Goal: Task Accomplishment & Management: Use online tool/utility

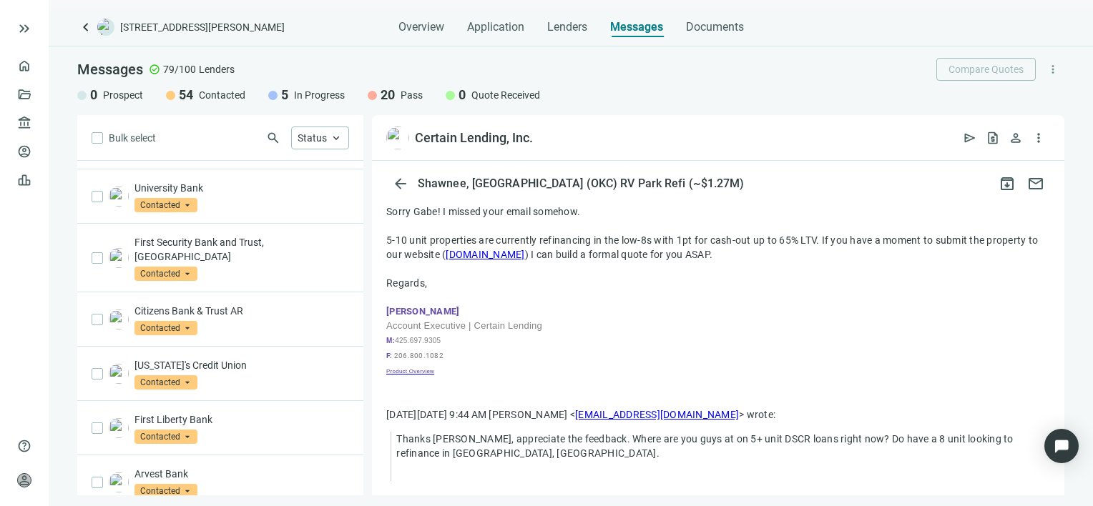
scroll to position [103, 0]
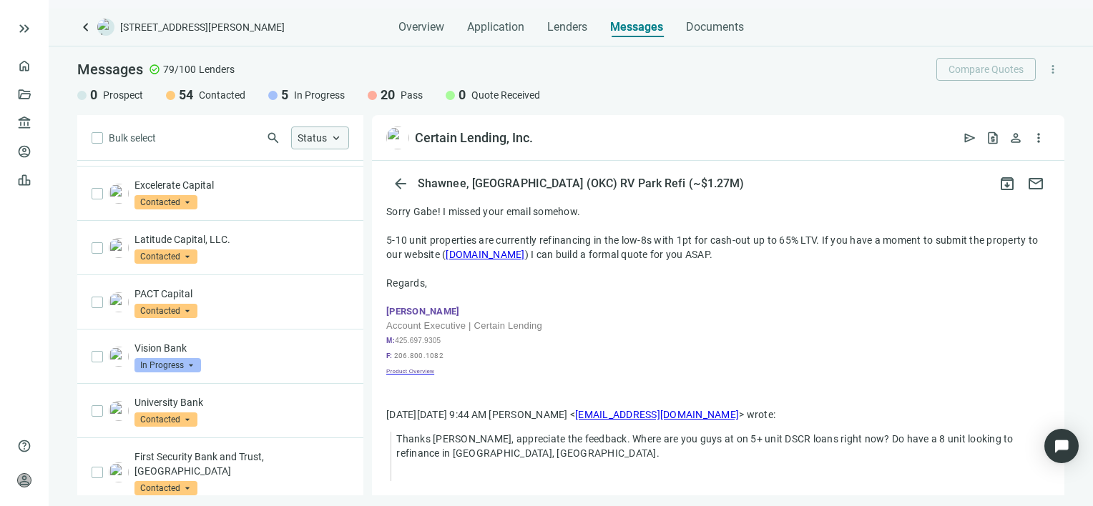
click at [337, 137] on span "keyboard_arrow_up" at bounding box center [336, 138] width 13 height 13
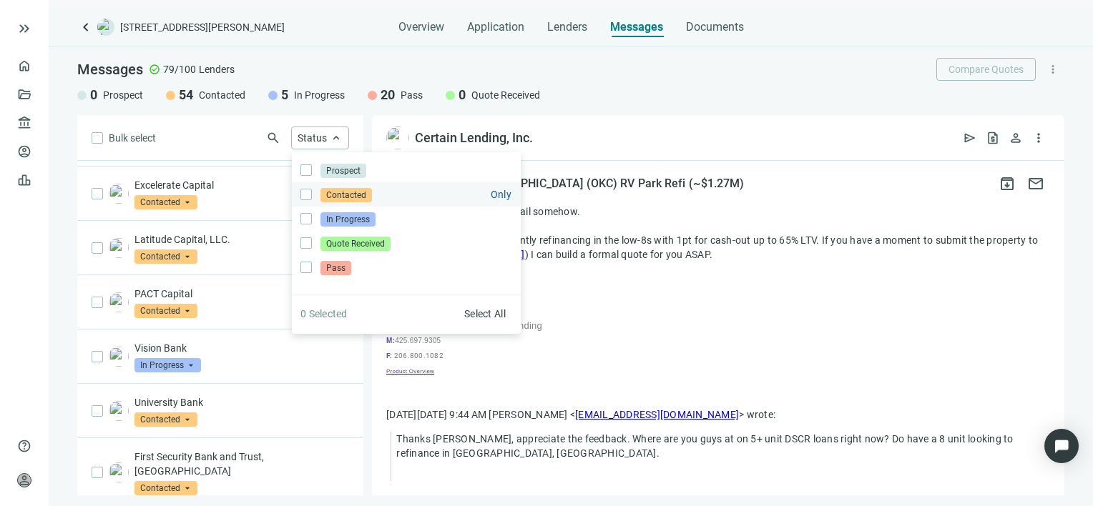
click at [339, 195] on span "Contacted" at bounding box center [345, 195] width 51 height 14
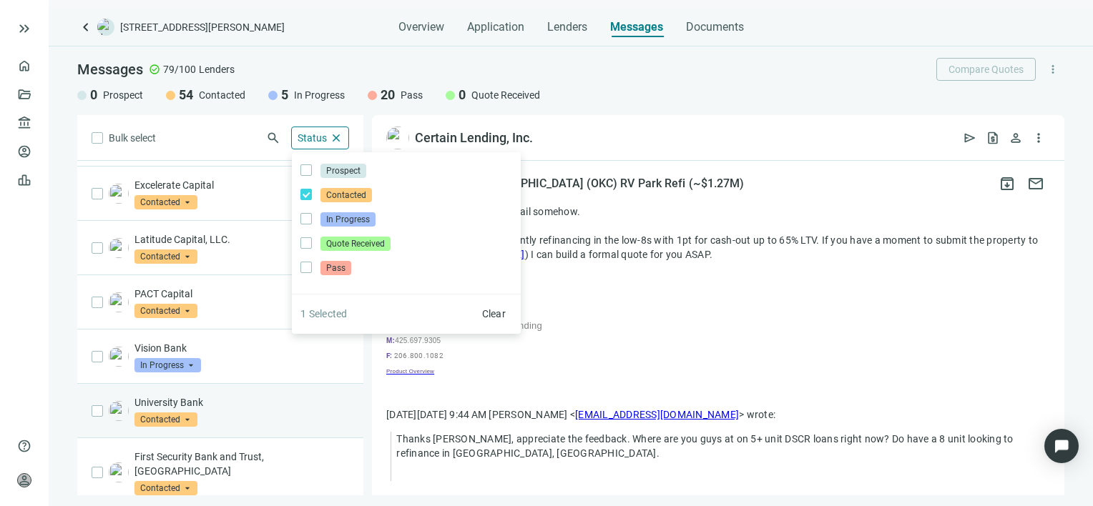
click at [314, 401] on div "Bulk select search Status close Prospect Only Contacted Only In Progress Only Q…" at bounding box center [220, 305] width 286 height 380
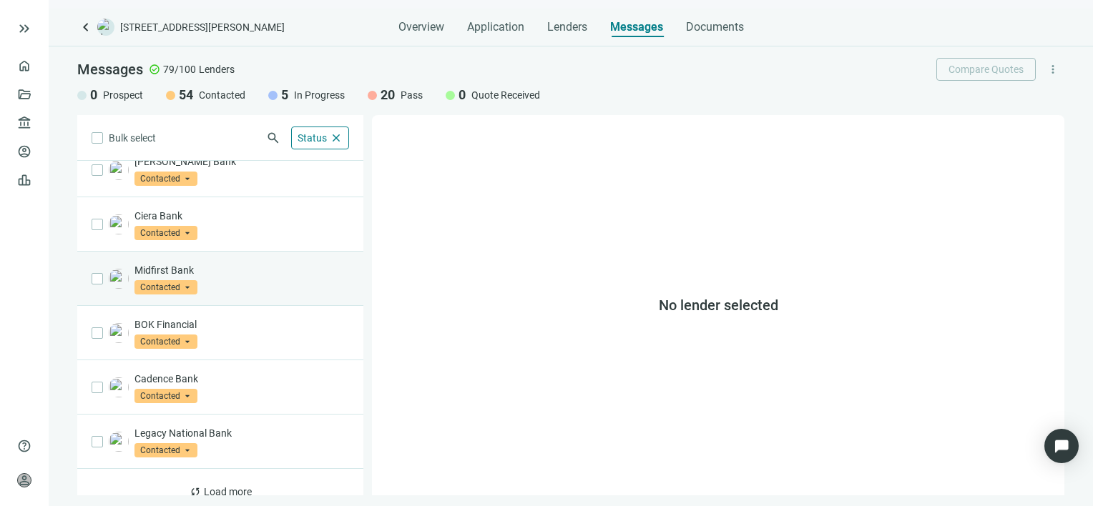
scroll to position [795, 0]
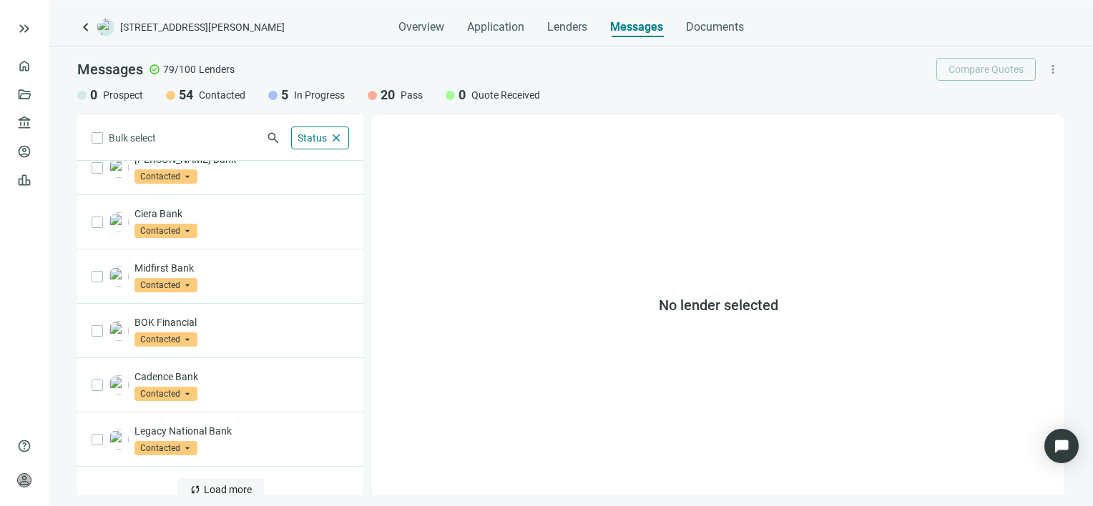
click at [232, 484] on span "Load more" at bounding box center [228, 489] width 48 height 11
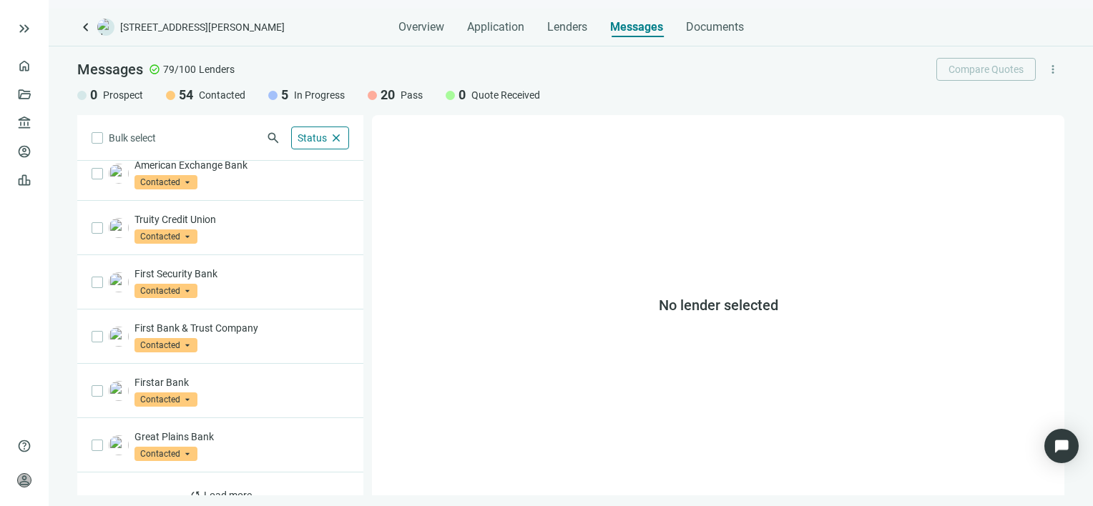
scroll to position [1879, 0]
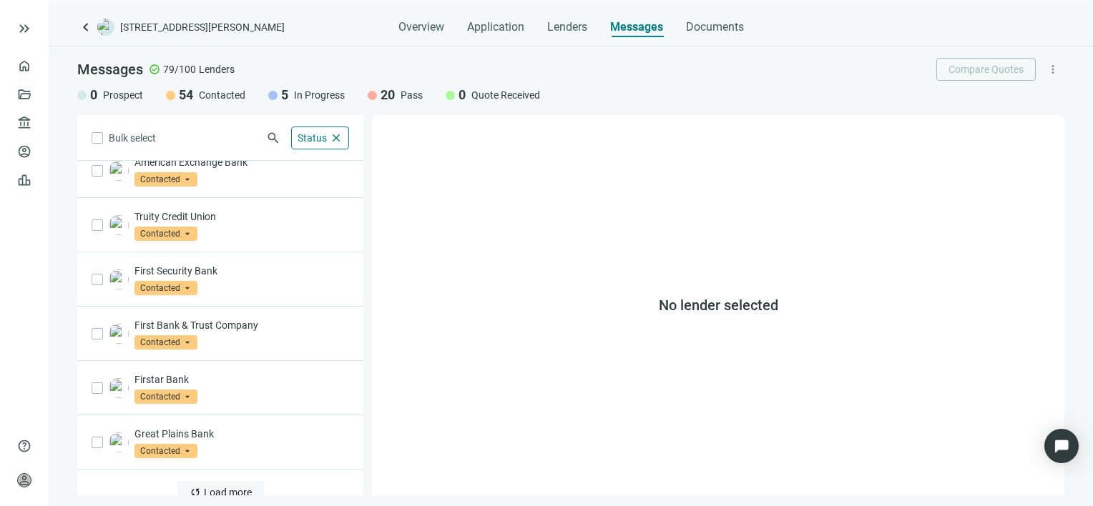
click at [226, 487] on span "Load more" at bounding box center [228, 492] width 48 height 11
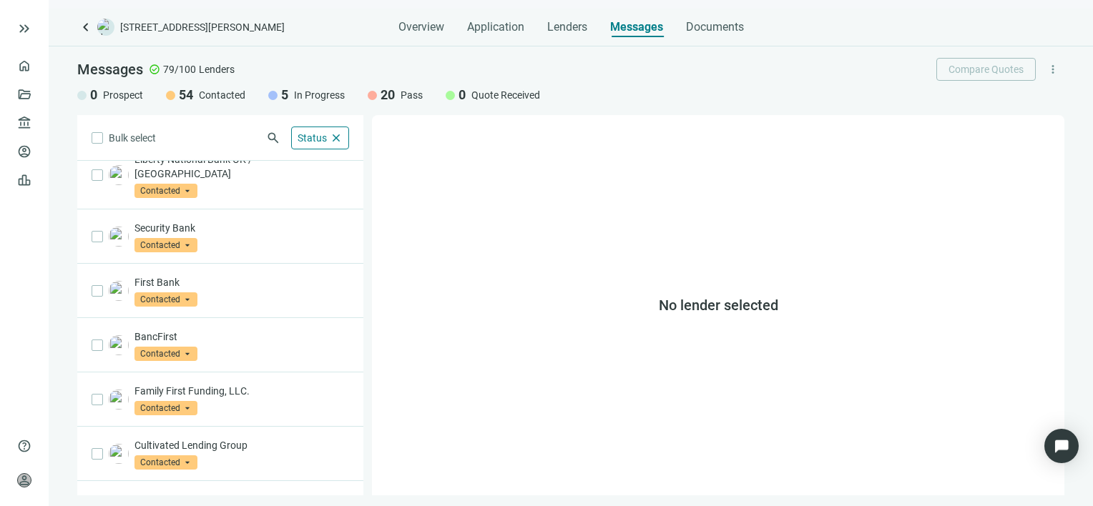
scroll to position [2592, 0]
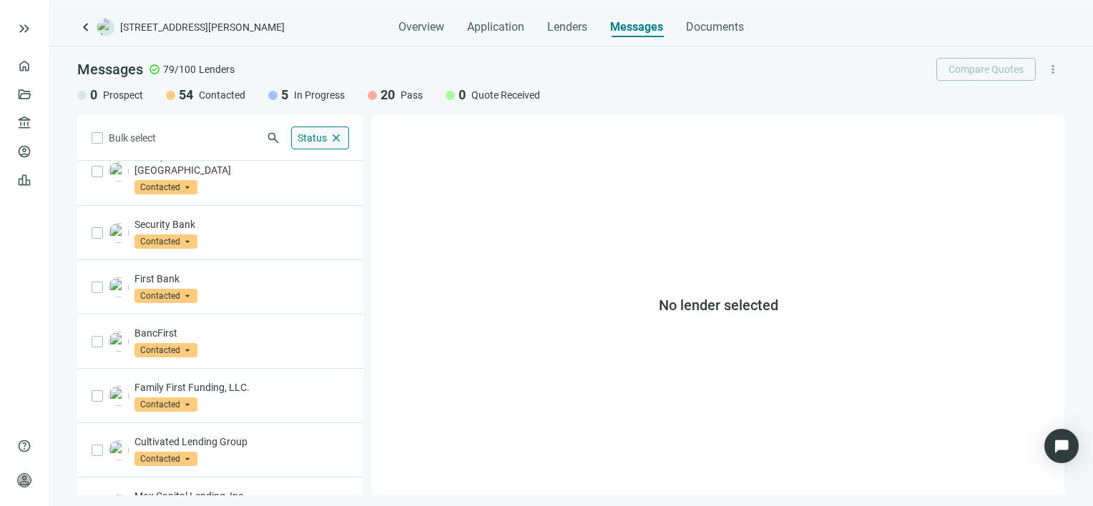
click at [340, 137] on span "close" at bounding box center [336, 138] width 13 height 13
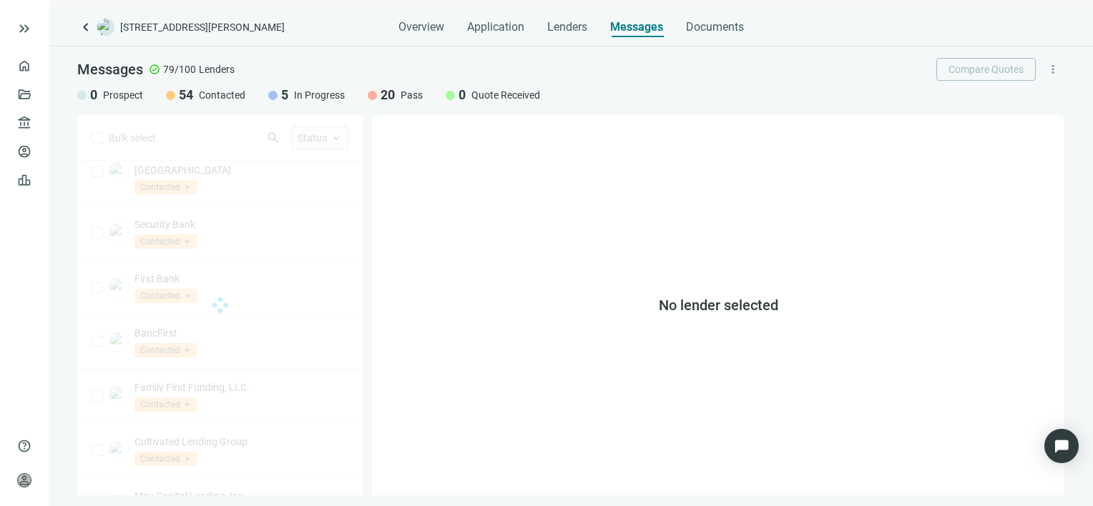
scroll to position [795, 0]
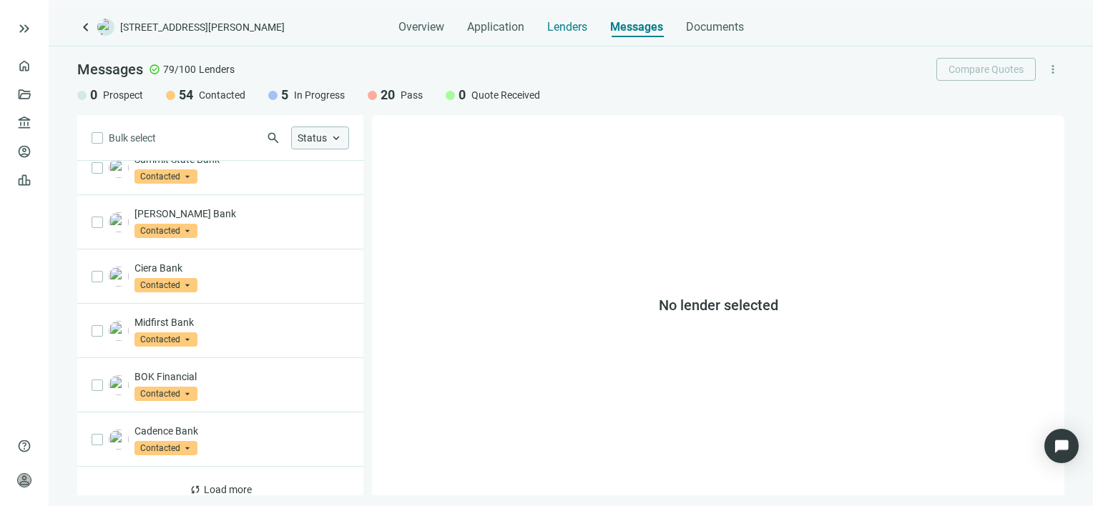
click at [572, 25] on span "Lenders" at bounding box center [567, 27] width 40 height 14
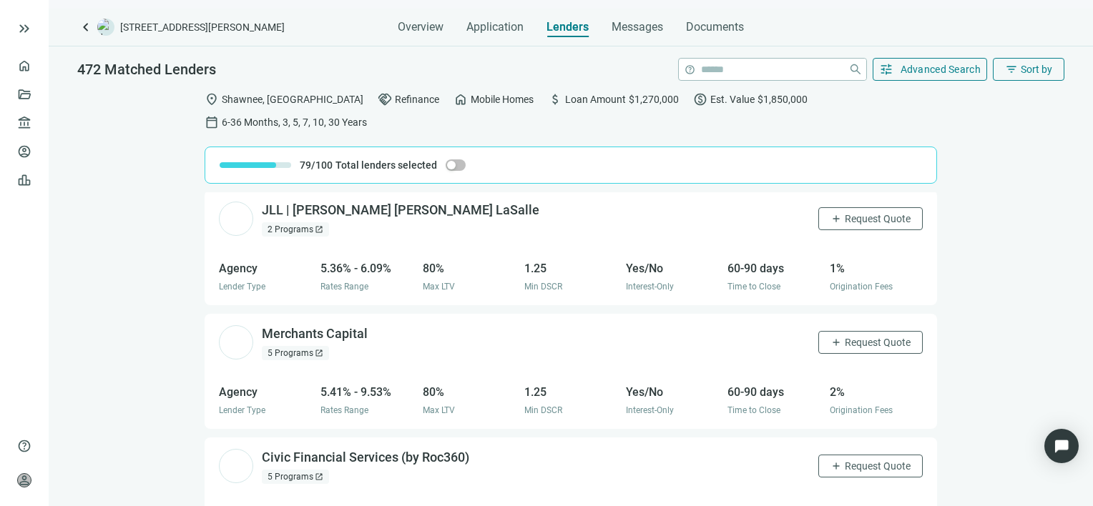
scroll to position [11633, 0]
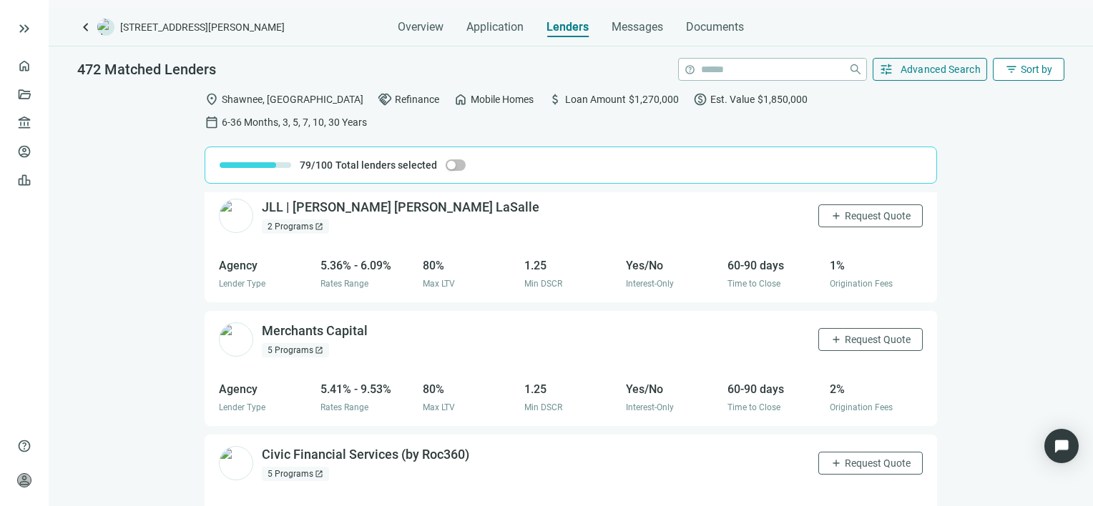
click at [1030, 72] on span "Sort by" at bounding box center [1035, 69] width 31 height 11
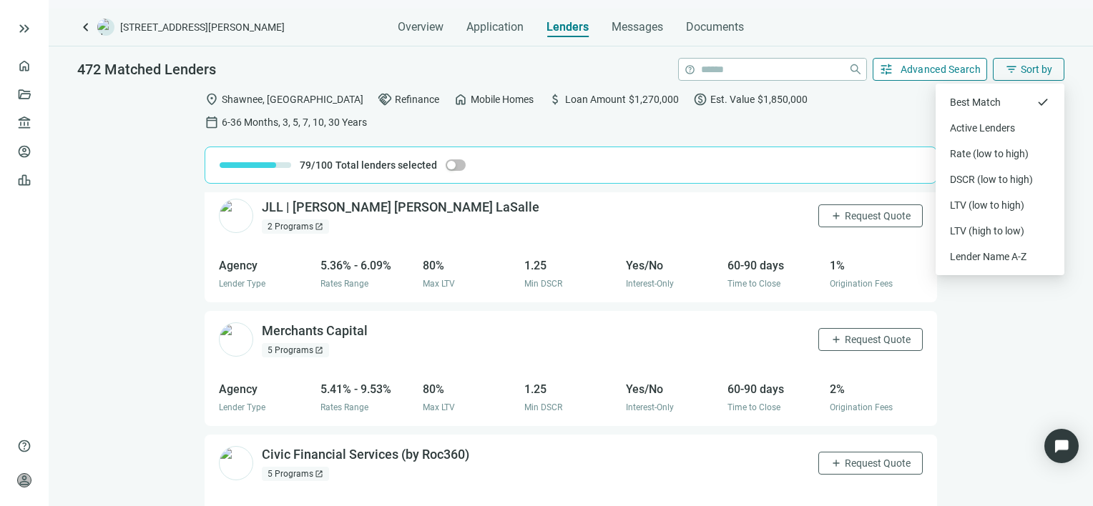
click at [961, 75] on button "tune Advanced Search" at bounding box center [929, 69] width 115 height 23
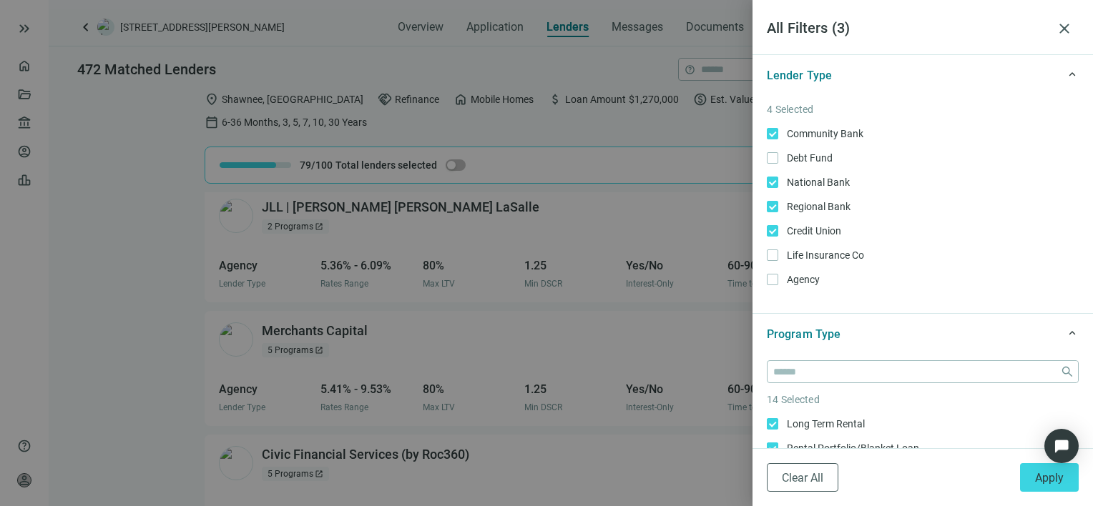
drag, startPoint x: 1060, startPoint y: 481, endPoint x: 951, endPoint y: 435, distance: 118.6
click at [1060, 481] on span "Apply" at bounding box center [1049, 478] width 29 height 14
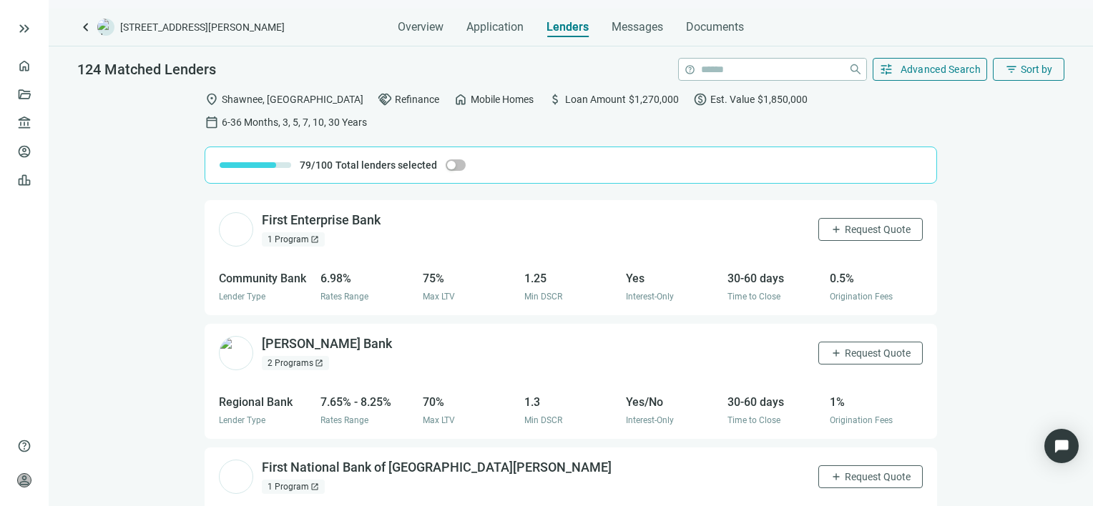
scroll to position [14976, 0]
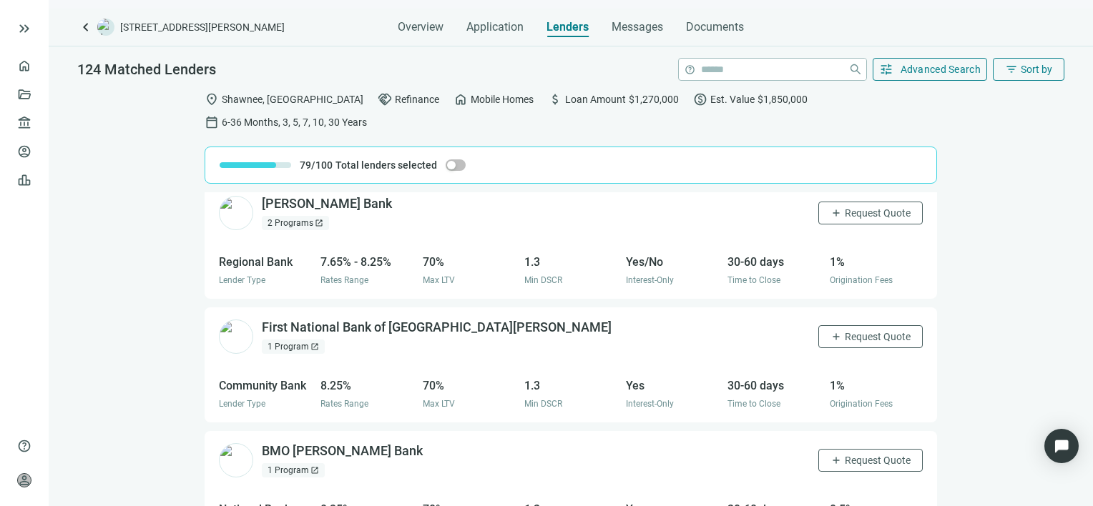
click at [627, 307] on div "First National Bank of Fort [PERSON_NAME] open_in_new 1 Program open_in_new add…" at bounding box center [571, 336] width 732 height 58
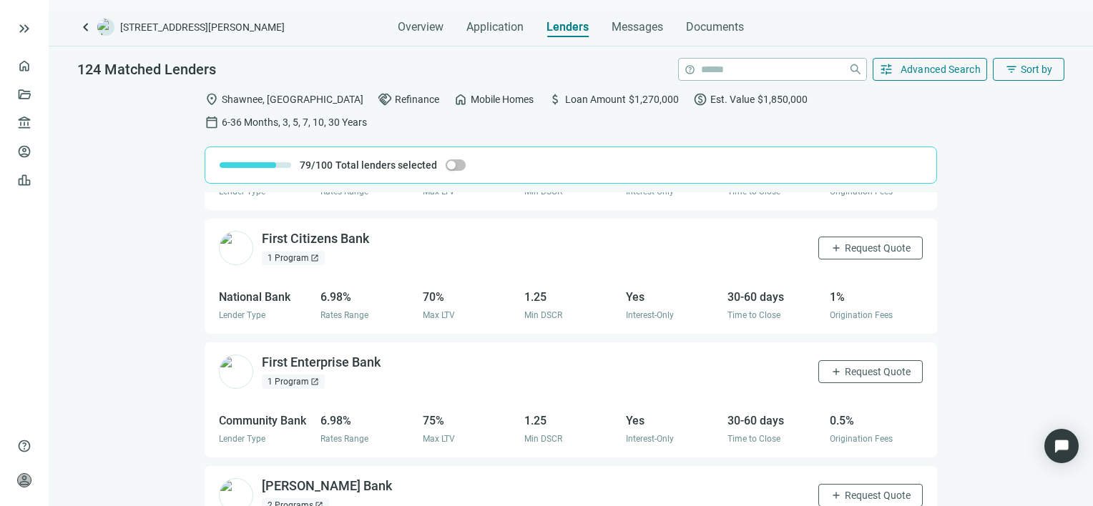
scroll to position [14690, 0]
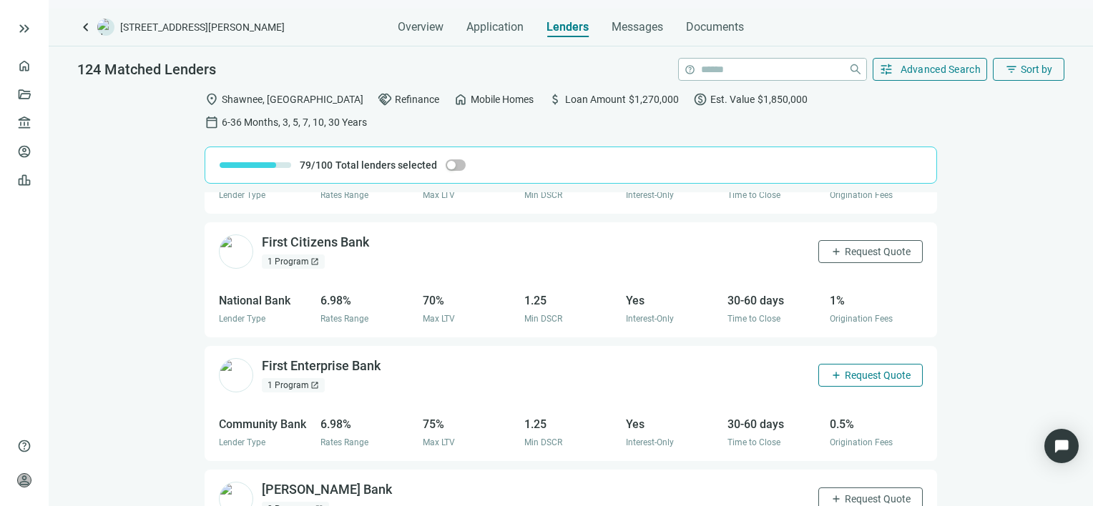
click at [845, 370] on span "Request Quote" at bounding box center [878, 375] width 66 height 11
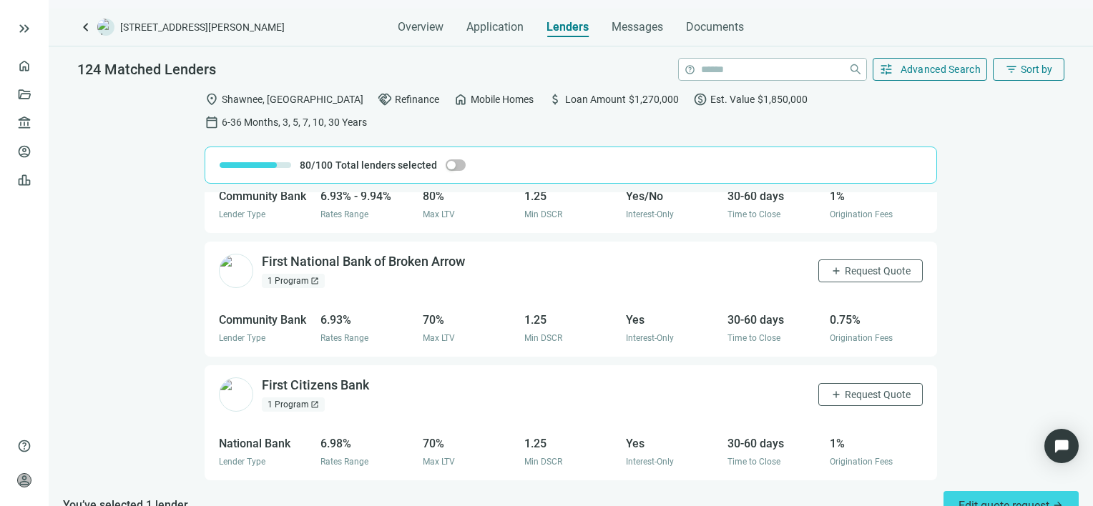
scroll to position [14476, 0]
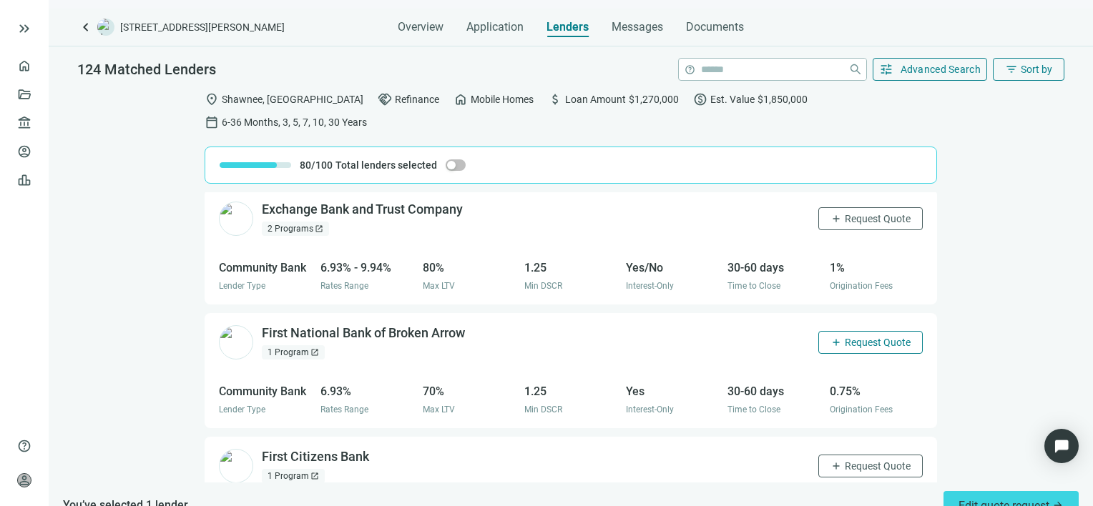
click at [846, 337] on span "Request Quote" at bounding box center [878, 342] width 66 height 11
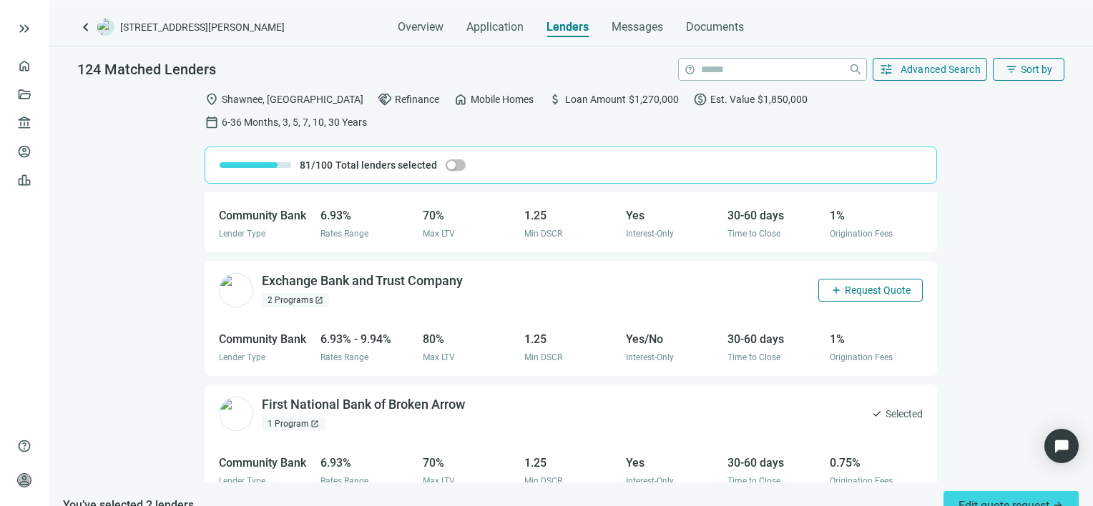
click at [858, 285] on span "Request Quote" at bounding box center [878, 290] width 66 height 11
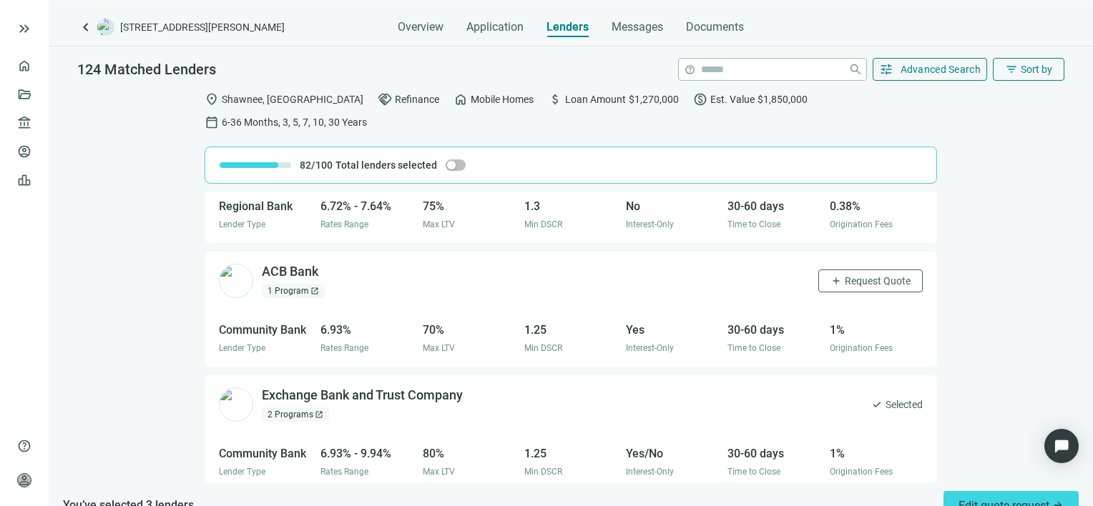
scroll to position [14261, 0]
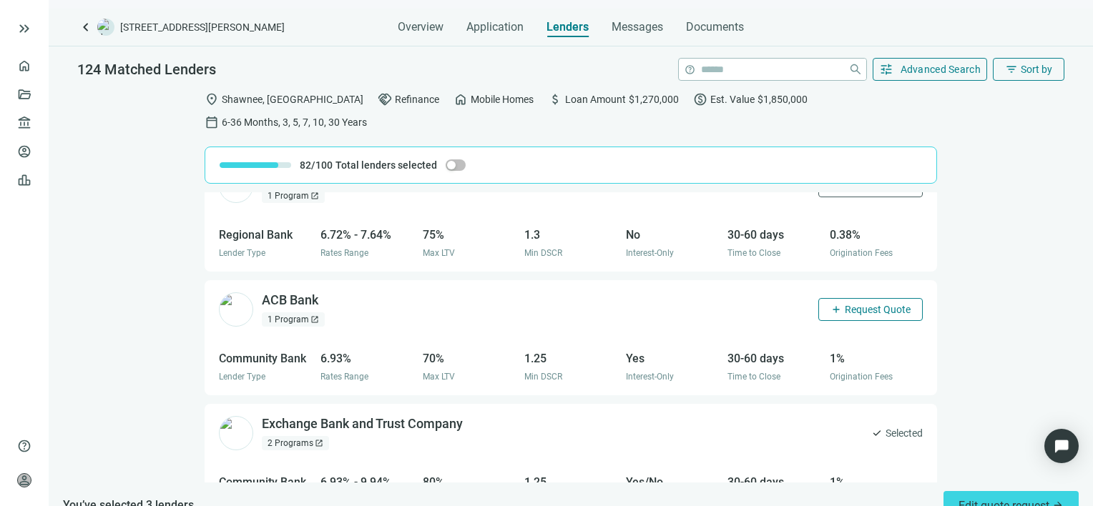
click at [881, 304] on span "Request Quote" at bounding box center [878, 309] width 66 height 11
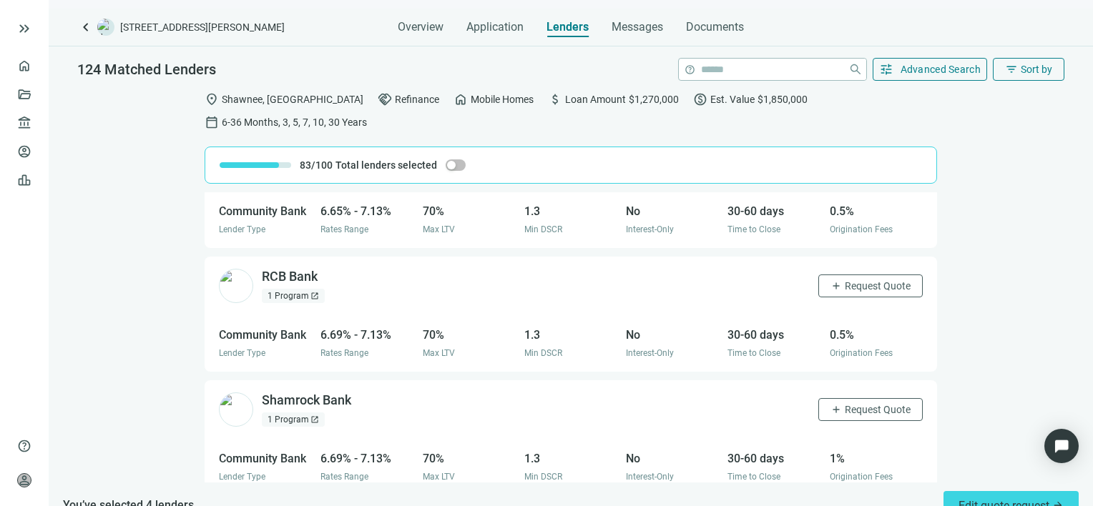
scroll to position [13975, 0]
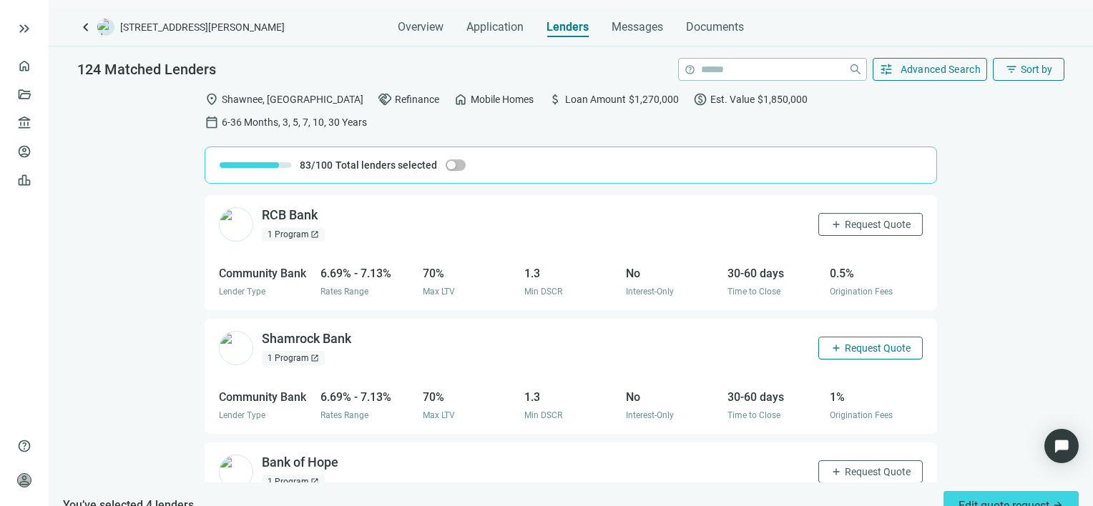
click at [862, 343] on span "Request Quote" at bounding box center [878, 348] width 66 height 11
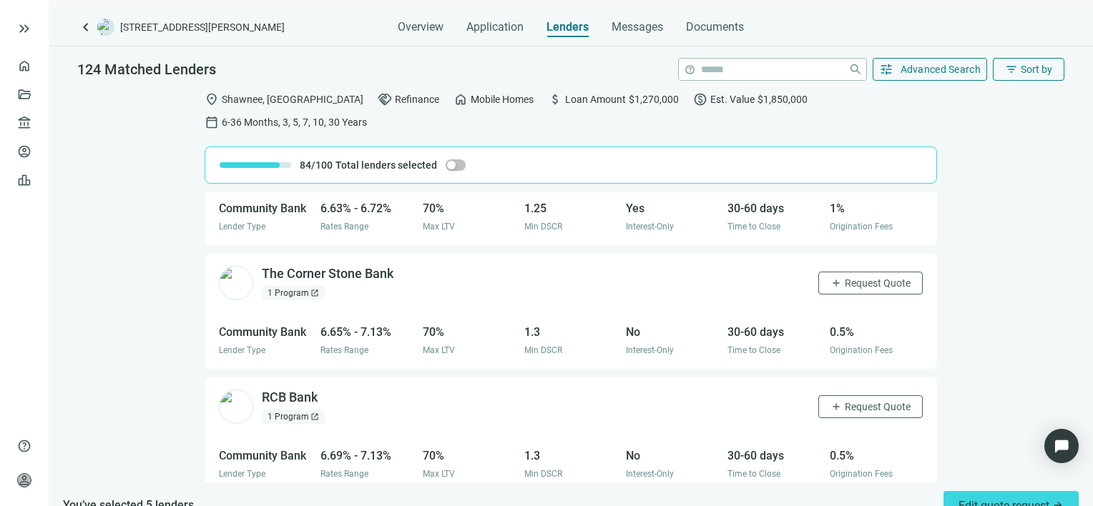
scroll to position [13761, 0]
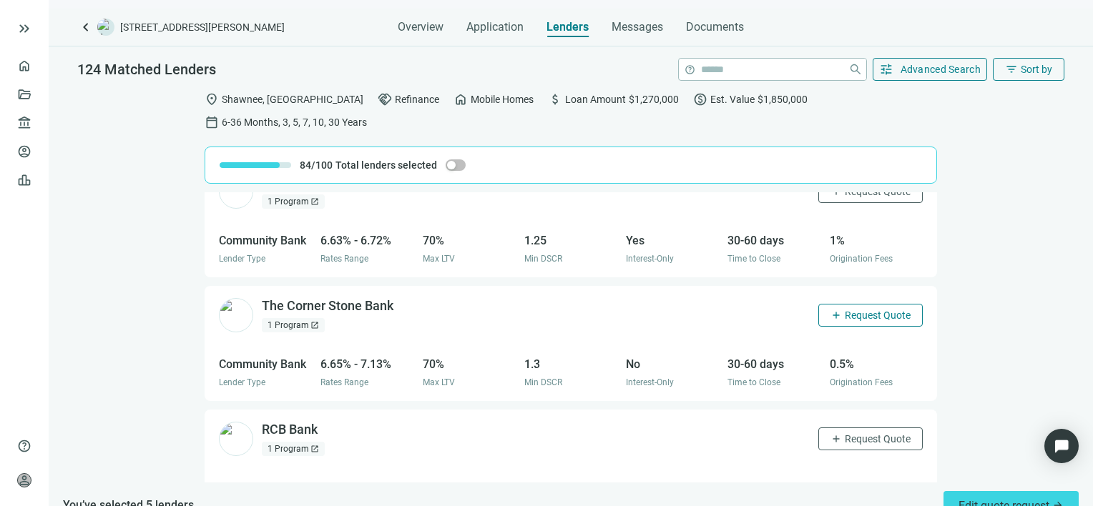
click at [856, 310] on span "Request Quote" at bounding box center [878, 315] width 66 height 11
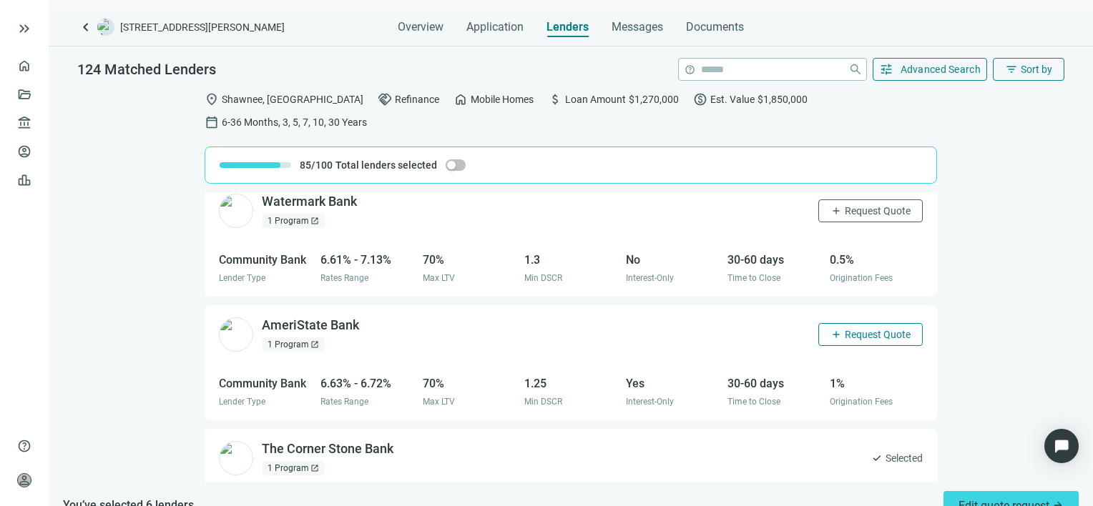
click at [851, 329] on span "Request Quote" at bounding box center [878, 334] width 66 height 11
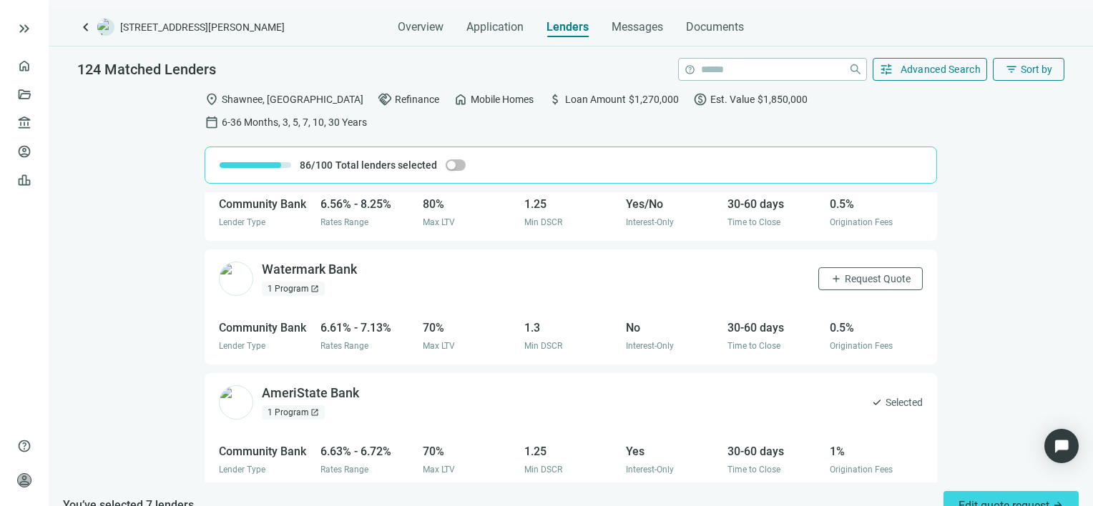
scroll to position [13475, 0]
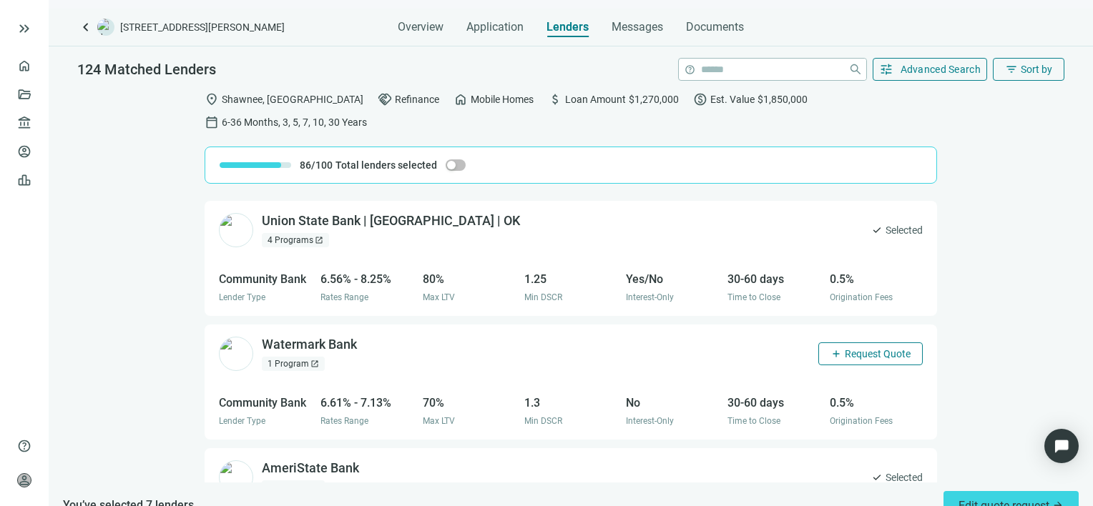
click at [850, 348] on span "Request Quote" at bounding box center [878, 353] width 66 height 11
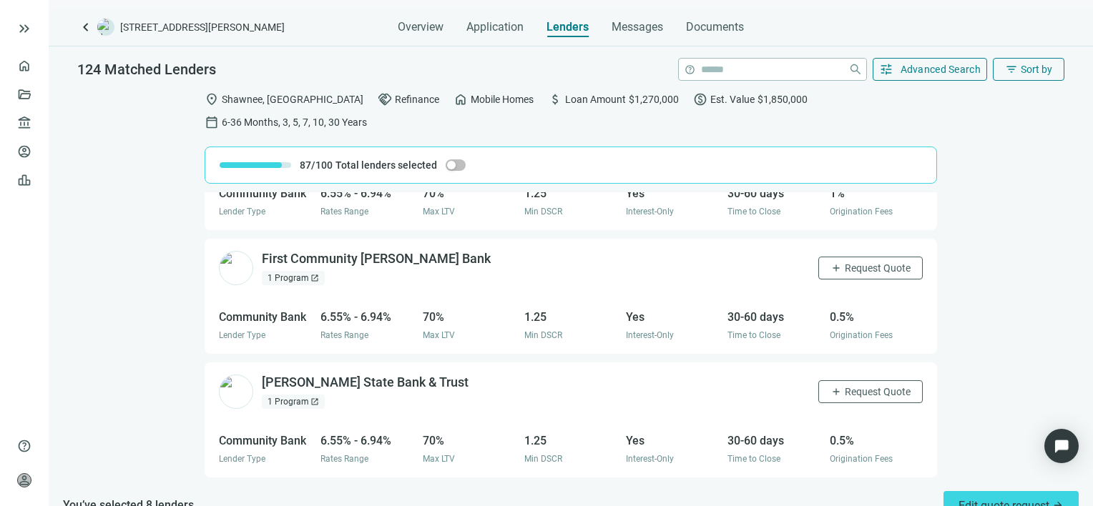
scroll to position [13189, 0]
click at [856, 387] on span "Request Quote" at bounding box center [878, 392] width 66 height 11
click at [860, 263] on span "Request Quote" at bounding box center [878, 268] width 66 height 11
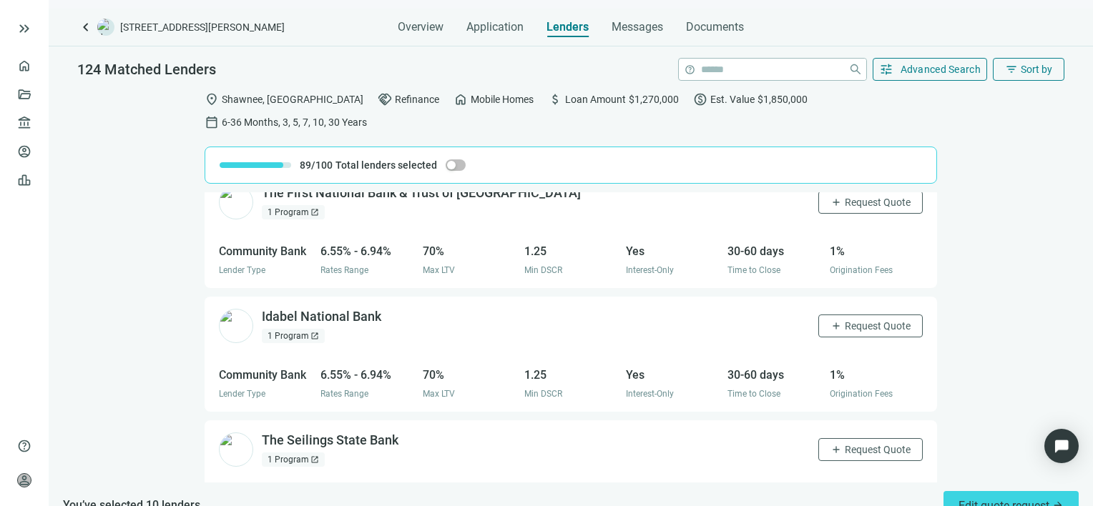
scroll to position [12760, 0]
click at [850, 321] on span "Request Quote" at bounding box center [878, 326] width 66 height 11
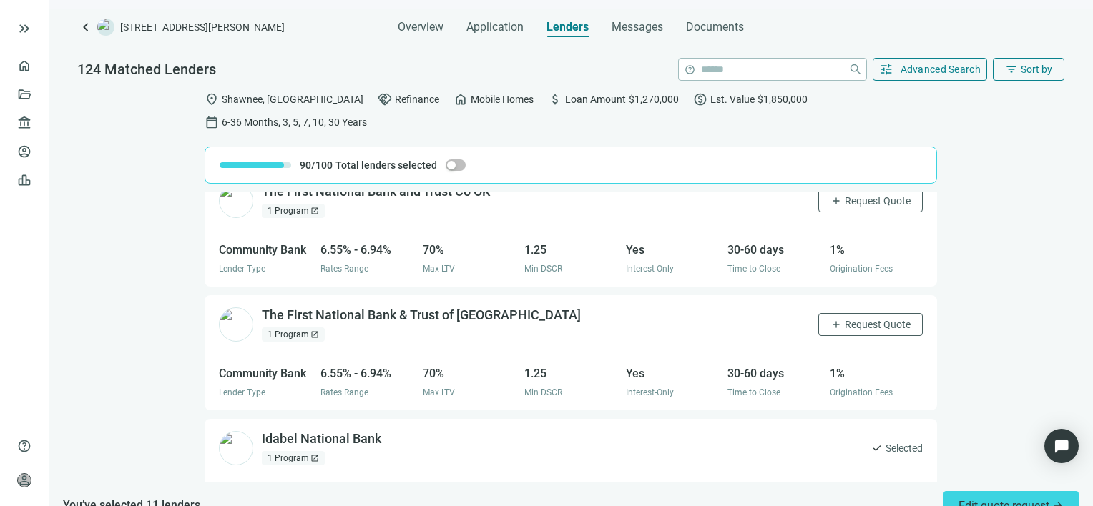
scroll to position [12617, 0]
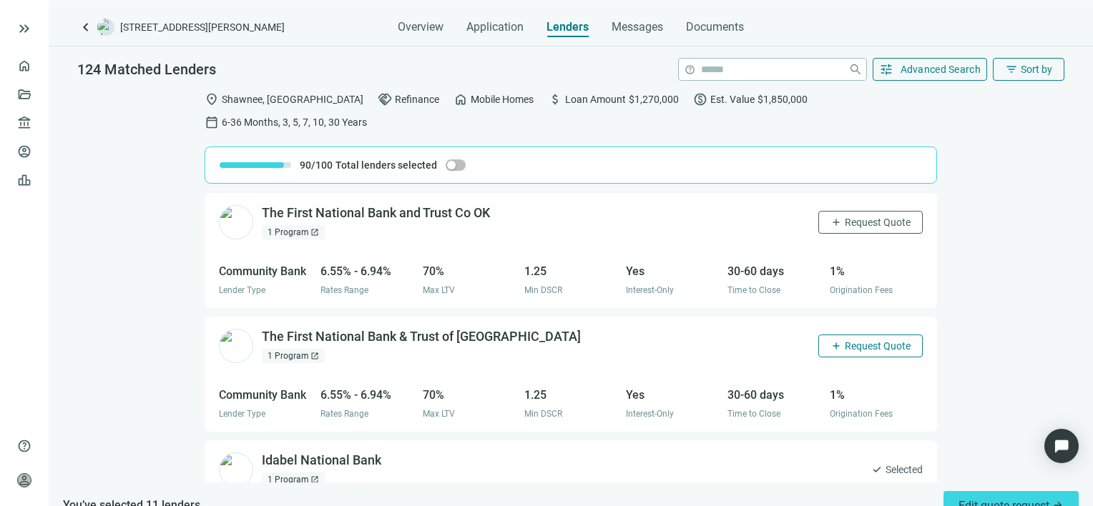
click at [851, 340] on span "Request Quote" at bounding box center [878, 345] width 66 height 11
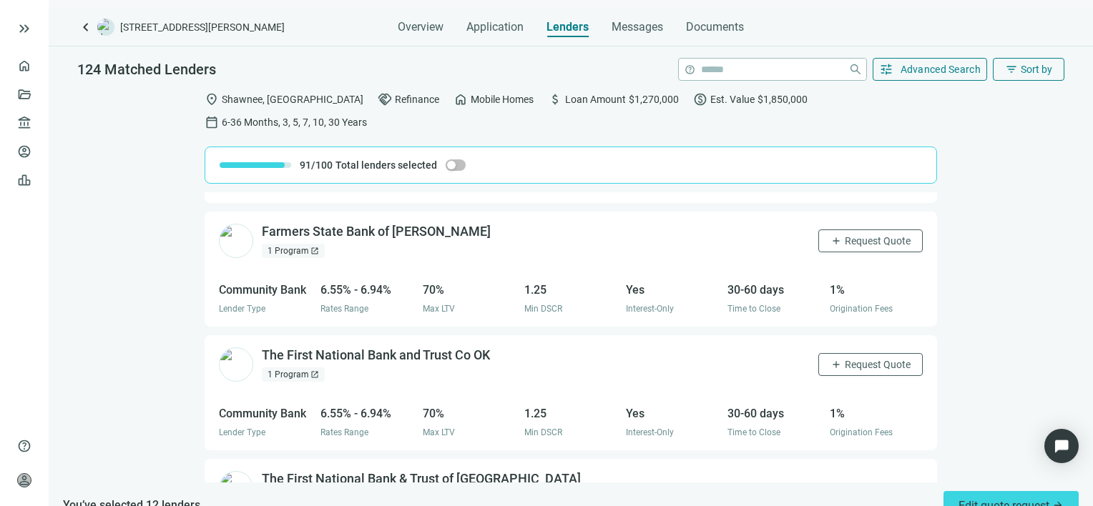
scroll to position [12474, 0]
click at [855, 360] on span "Request Quote" at bounding box center [878, 365] width 66 height 11
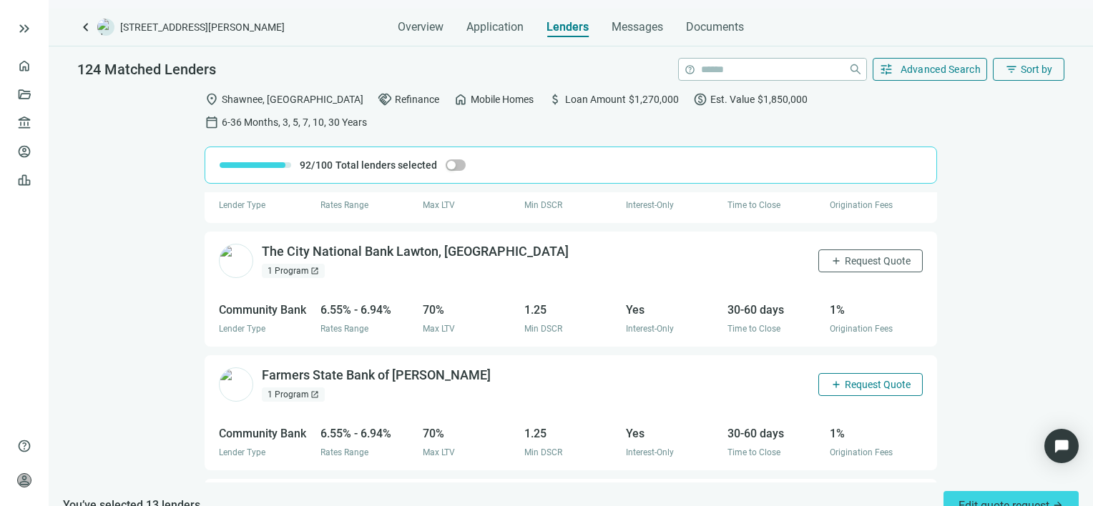
click at [855, 379] on span "Request Quote" at bounding box center [878, 384] width 66 height 11
click at [845, 255] on span "Request Quote" at bounding box center [878, 260] width 66 height 11
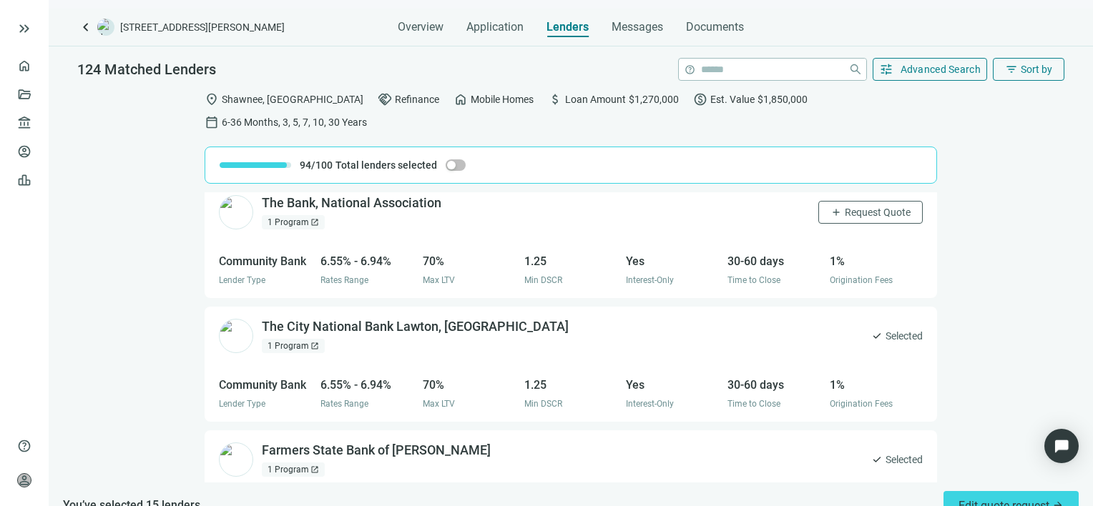
scroll to position [12187, 0]
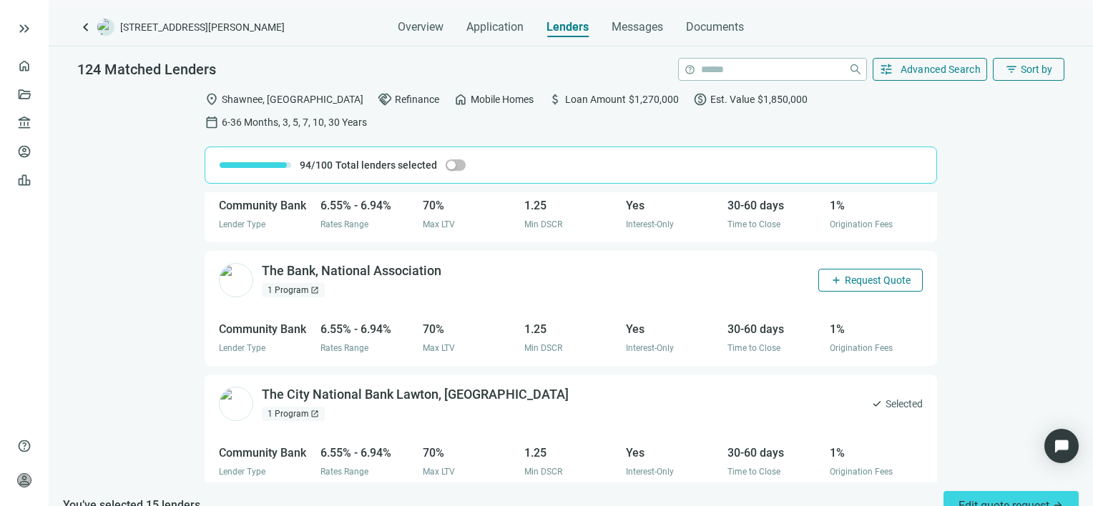
click at [846, 275] on span "Request Quote" at bounding box center [878, 280] width 66 height 11
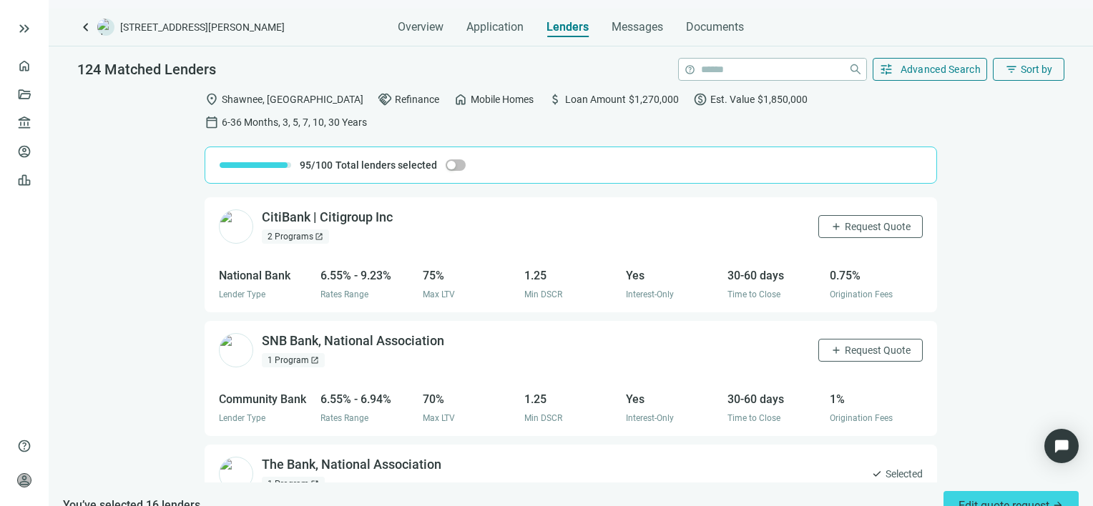
scroll to position [11973, 0]
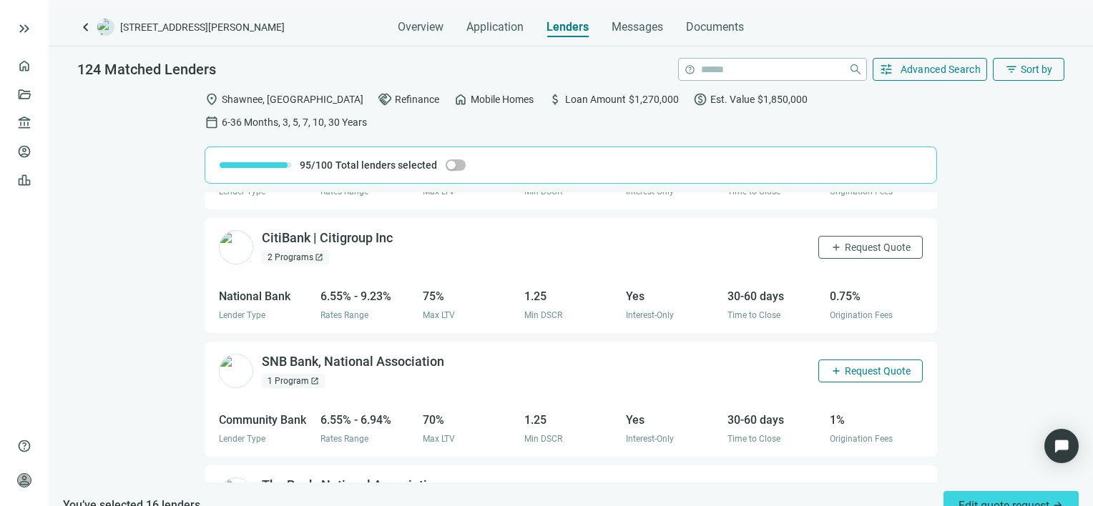
click at [847, 365] on span "Request Quote" at bounding box center [878, 370] width 66 height 11
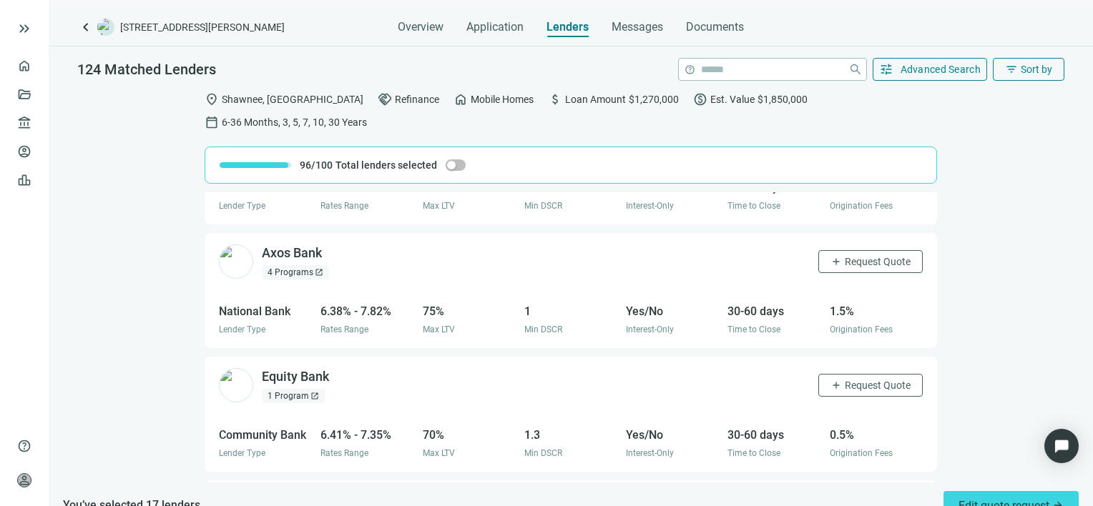
scroll to position [11472, 0]
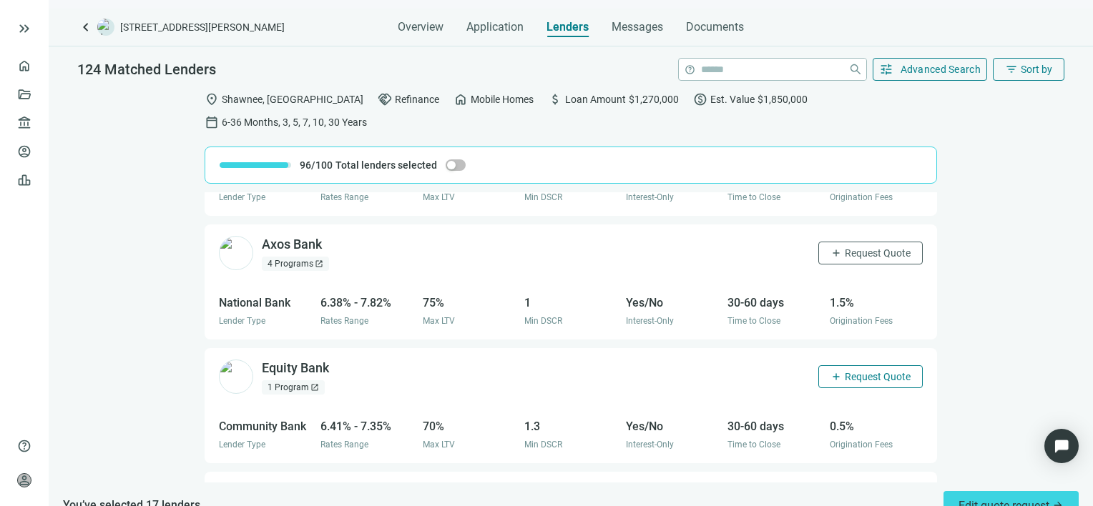
click at [857, 371] on span "Request Quote" at bounding box center [878, 376] width 66 height 11
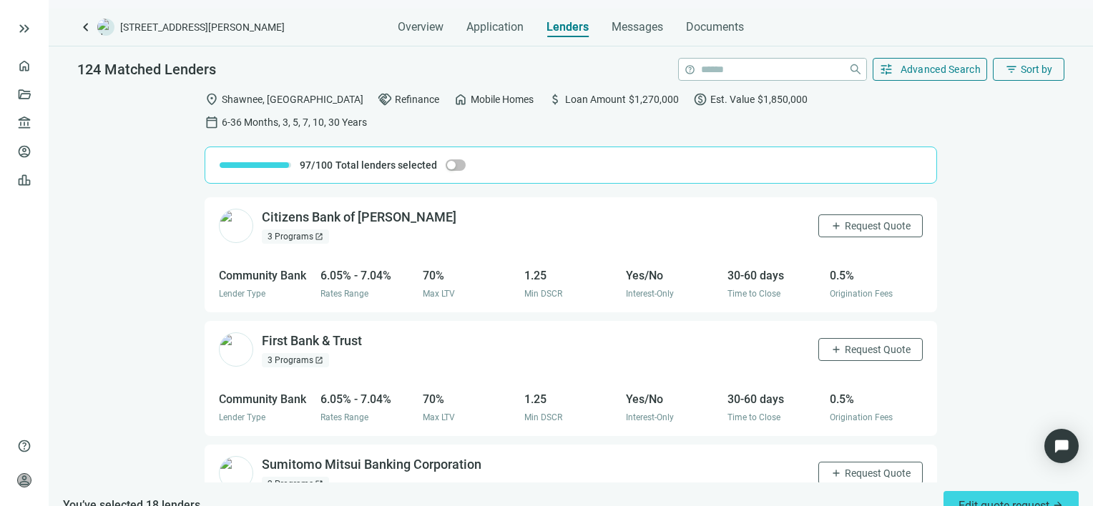
scroll to position [10686, 0]
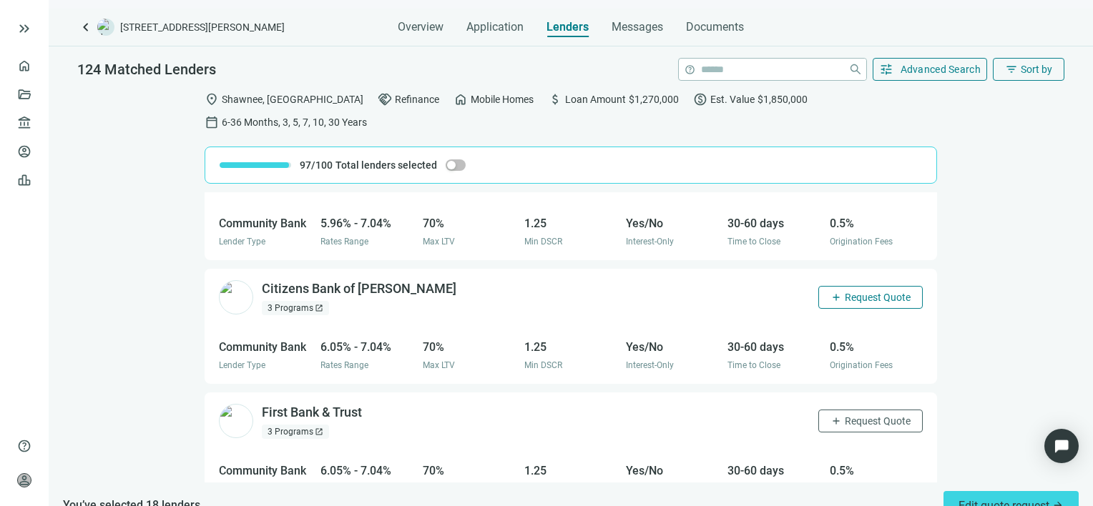
click at [855, 292] on span "Request Quote" at bounding box center [878, 297] width 66 height 11
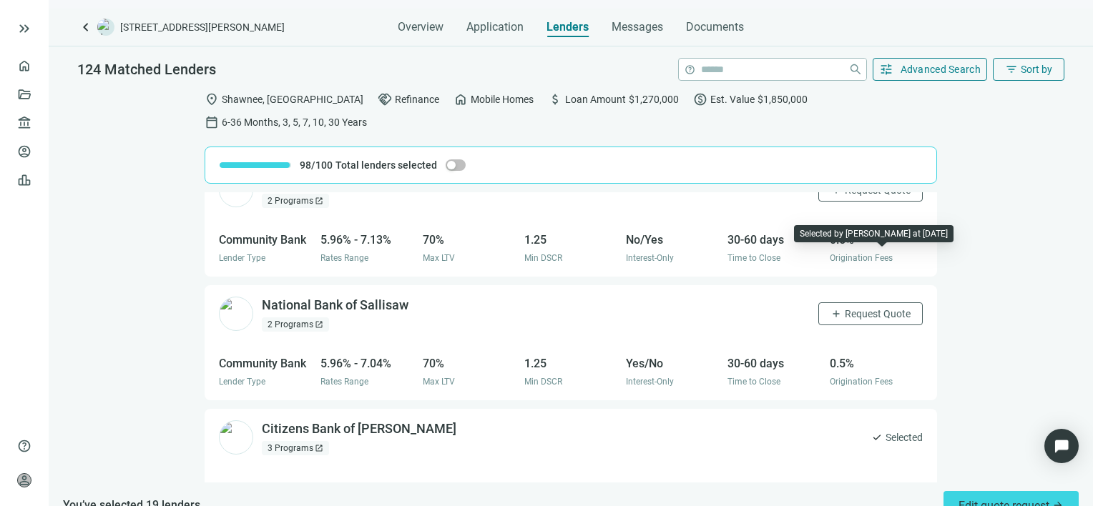
scroll to position [10543, 0]
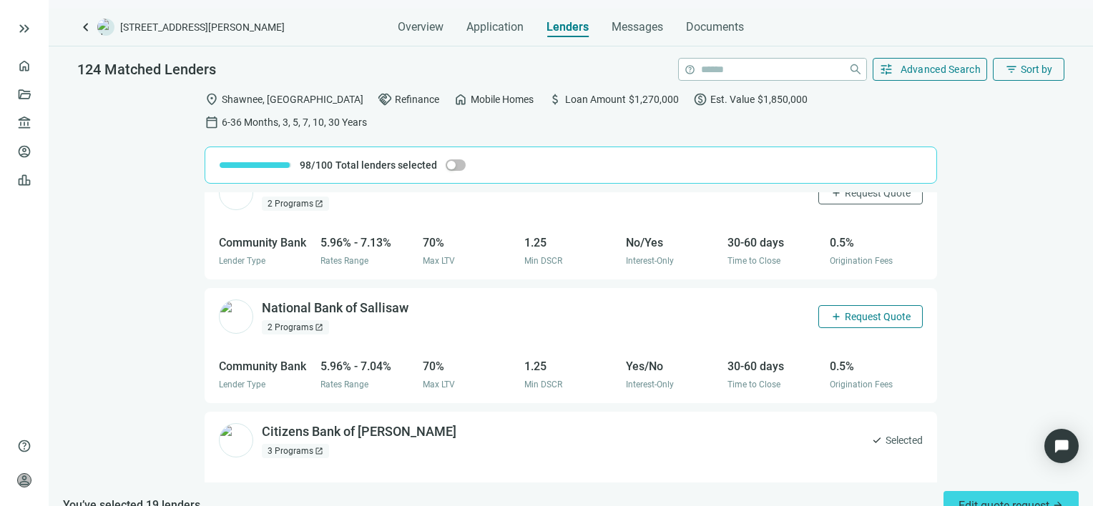
click at [847, 311] on span "Request Quote" at bounding box center [878, 316] width 66 height 11
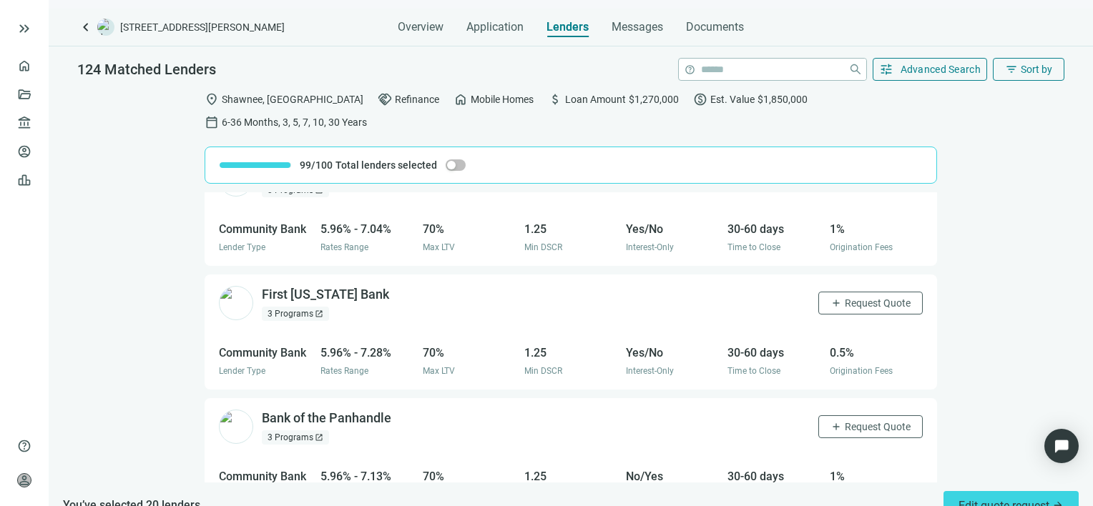
scroll to position [10328, 0]
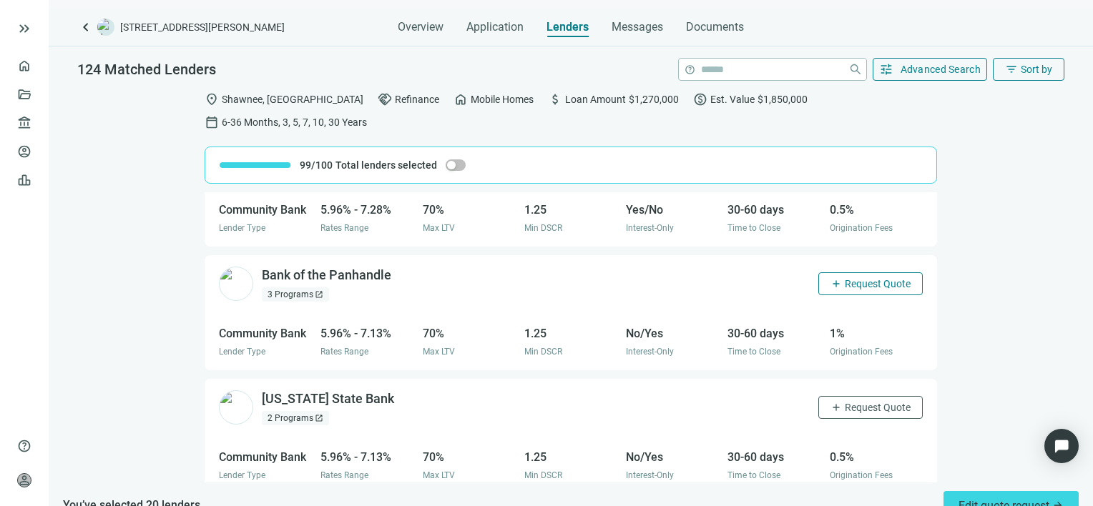
click at [860, 278] on span "Request Quote" at bounding box center [878, 283] width 66 height 11
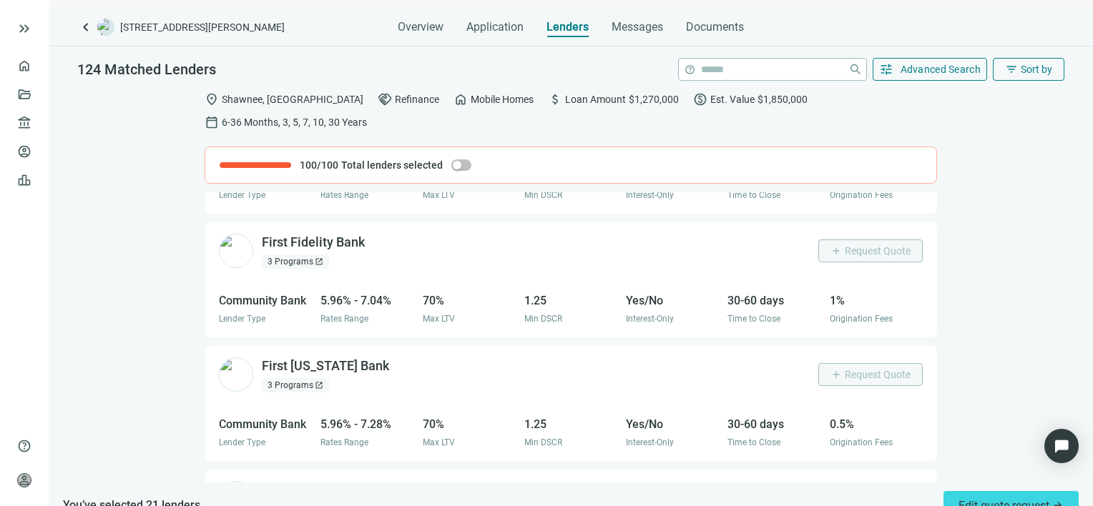
scroll to position [9971, 0]
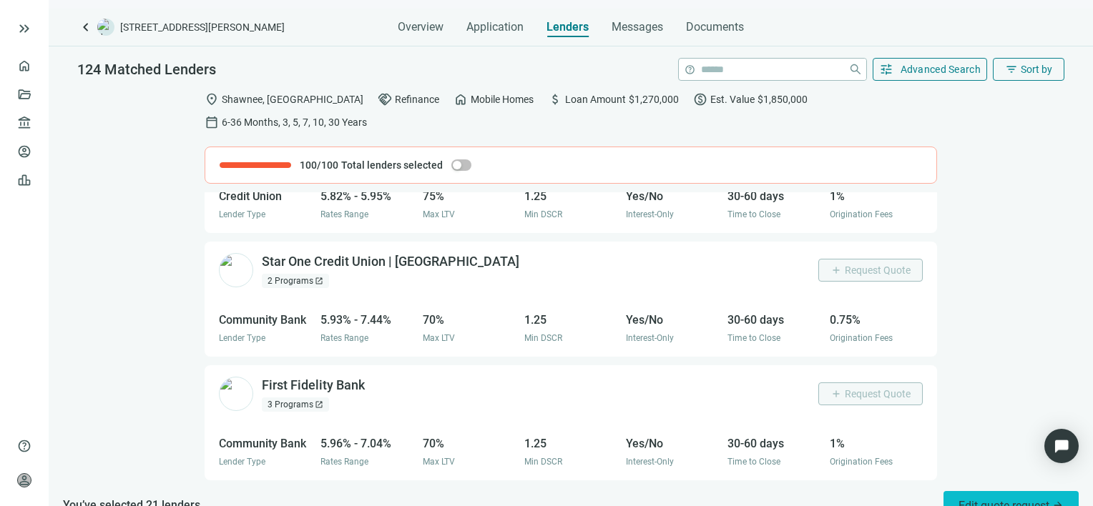
click at [980, 499] on span "Edit quote request arrow_forward" at bounding box center [1010, 506] width 105 height 14
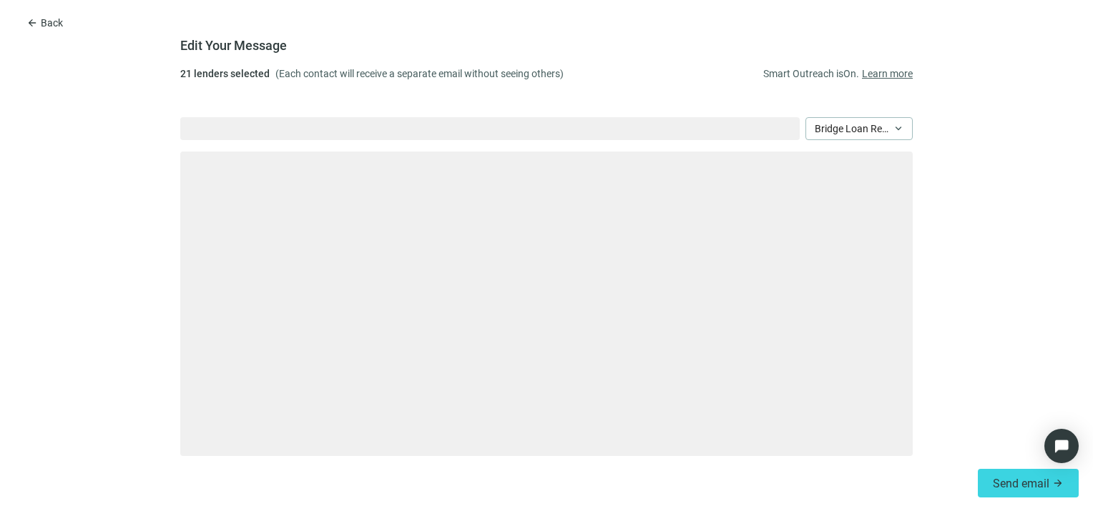
type textarea "**********"
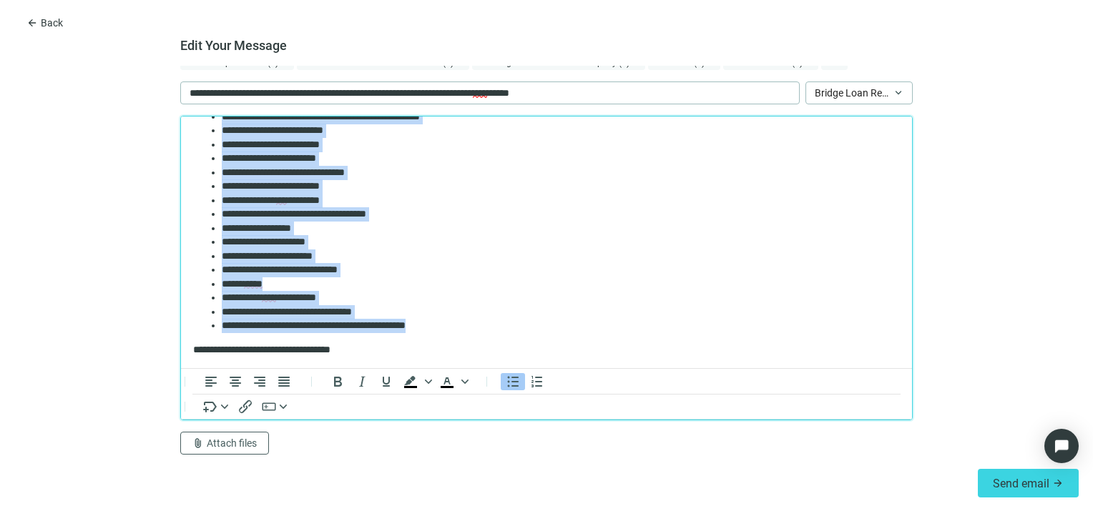
scroll to position [0, 0]
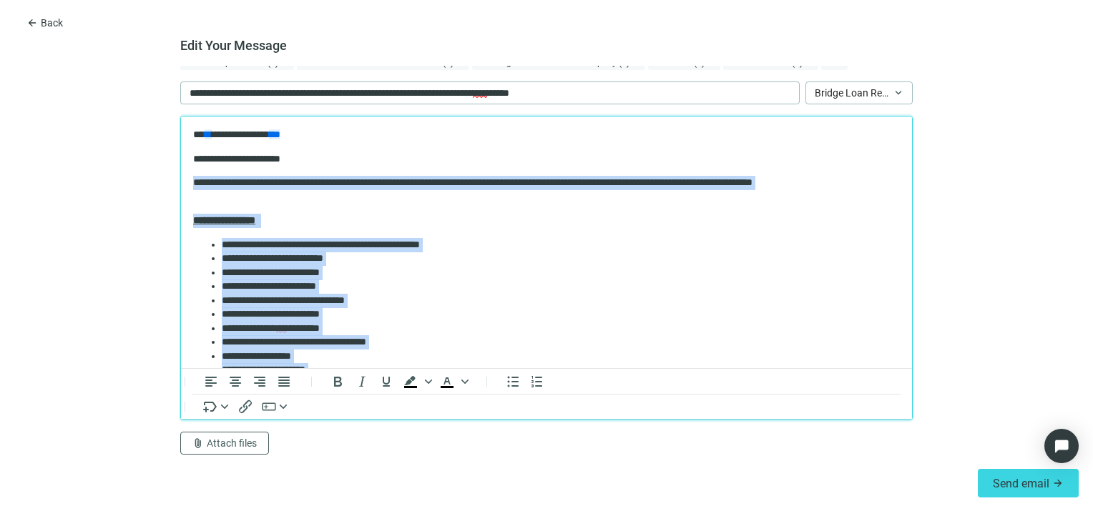
drag, startPoint x: 486, startPoint y: 239, endPoint x: 353, endPoint y: 294, distance: 143.3
click at [181, 177] on html "**********" at bounding box center [546, 385] width 731 height 536
paste body "Rich Text Area. Press ALT-0 for help."
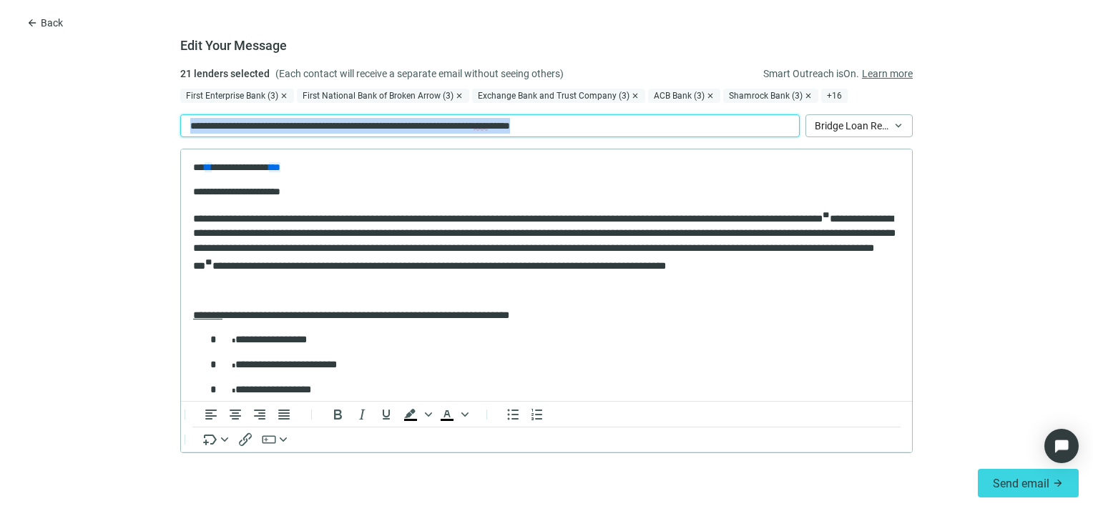
drag, startPoint x: 656, startPoint y: 124, endPoint x: 94, endPoint y: 120, distance: 562.1
click at [94, 120] on form "**********" at bounding box center [546, 263] width 1093 height 395
paste div
click at [977, 158] on form "**********" at bounding box center [546, 263] width 1093 height 395
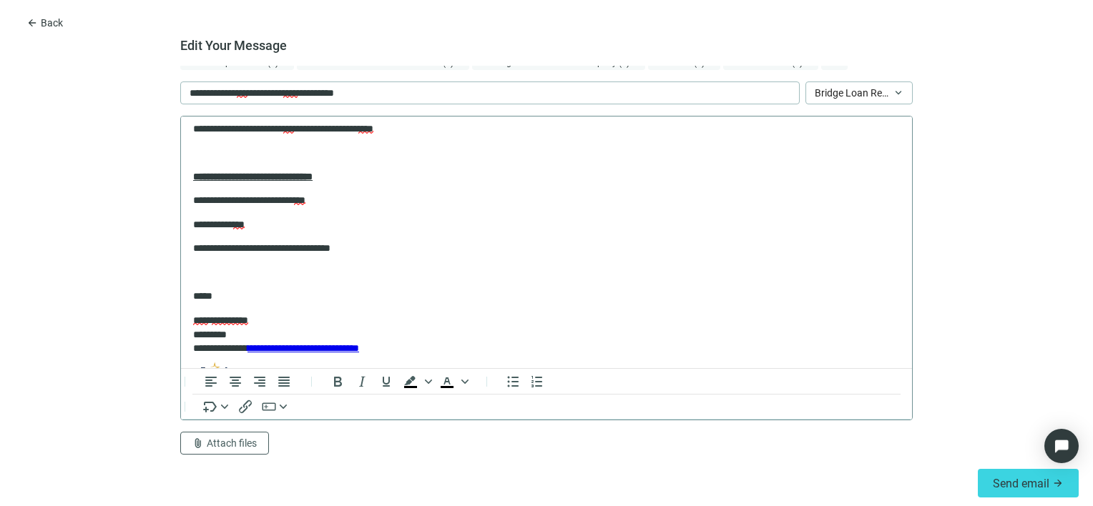
scroll to position [646, 0]
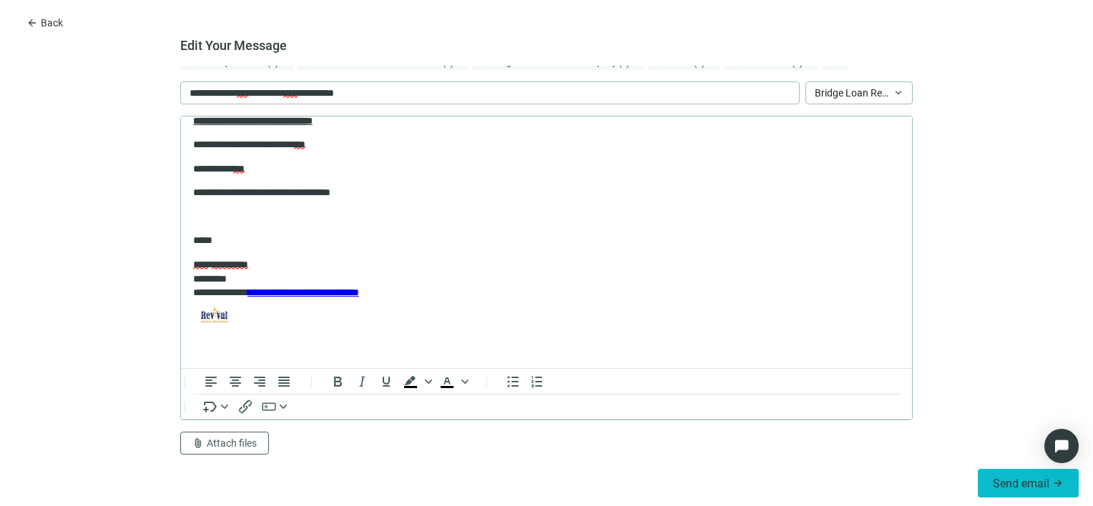
click at [1023, 482] on span "Send email" at bounding box center [1021, 484] width 56 height 14
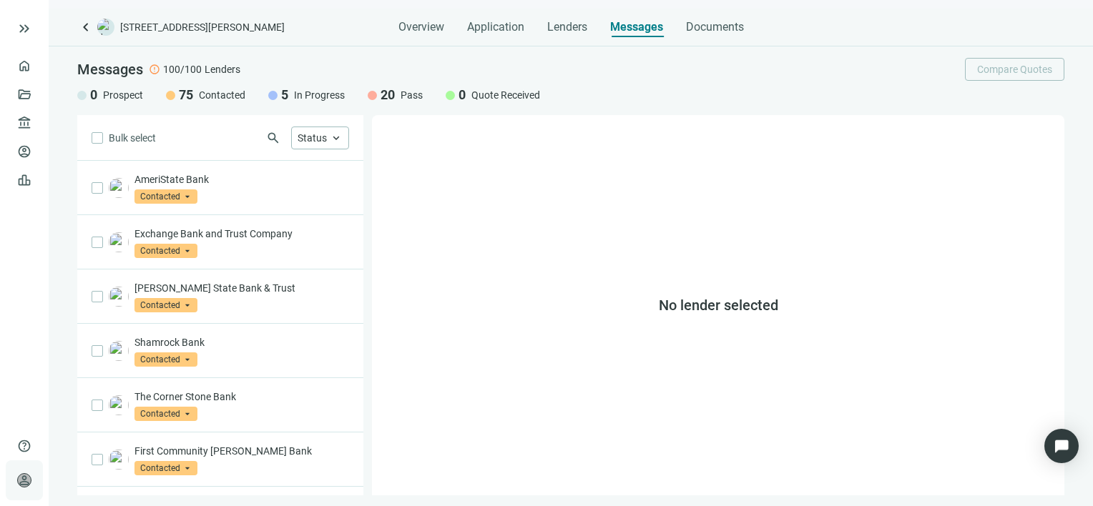
click at [23, 480] on span "person" at bounding box center [24, 480] width 14 height 14
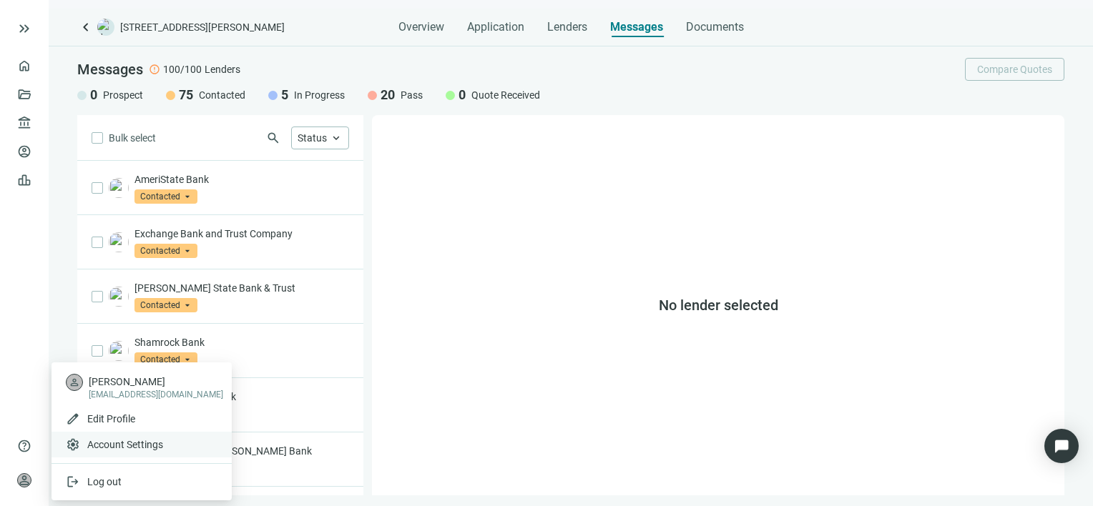
click at [113, 443] on span "Account Settings" at bounding box center [125, 445] width 76 height 14
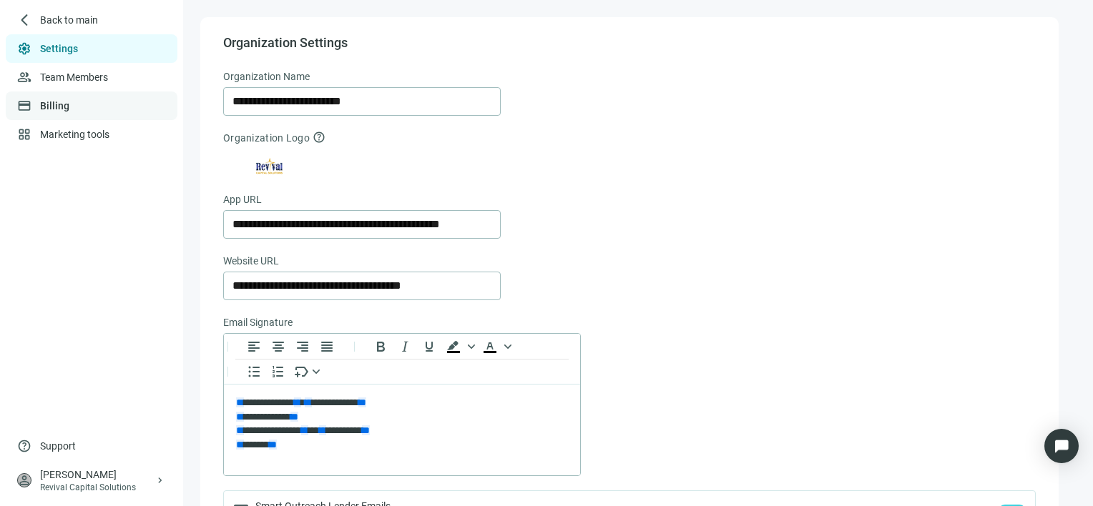
click at [54, 103] on link "Billing" at bounding box center [54, 105] width 29 height 11
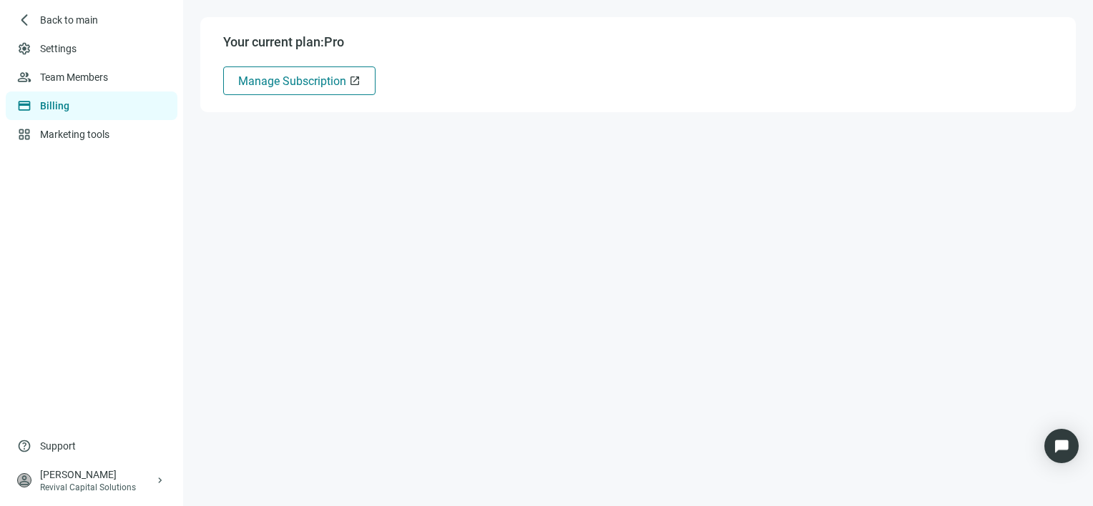
click at [277, 80] on span "Manage Subscription" at bounding box center [292, 81] width 108 height 14
click at [54, 18] on span "Back to main" at bounding box center [69, 20] width 59 height 14
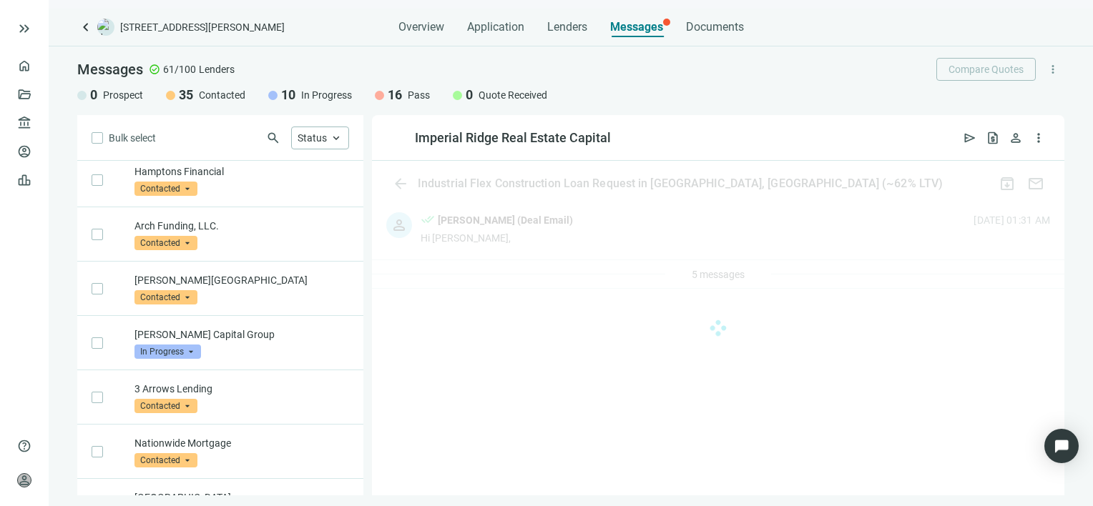
scroll to position [2056, 0]
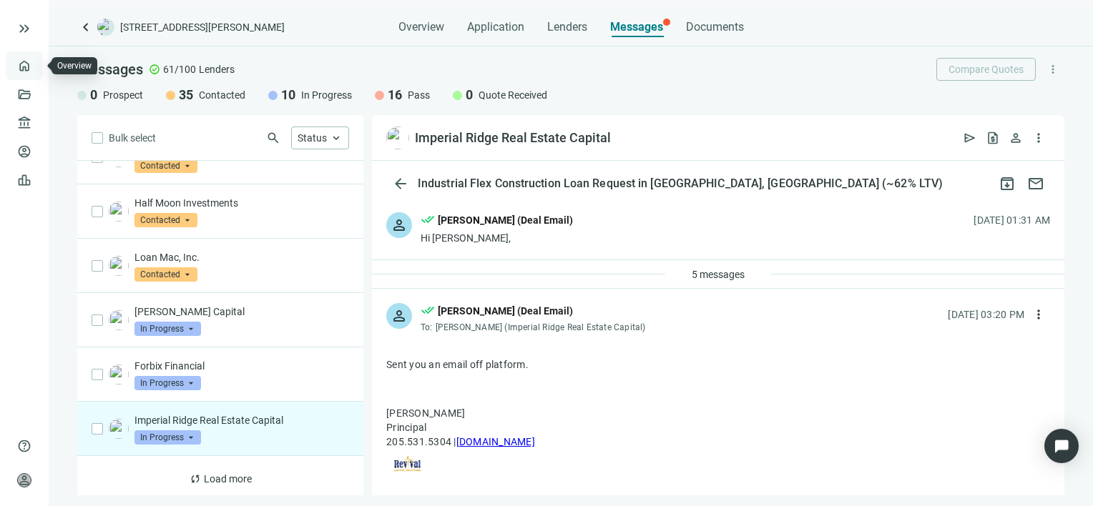
click at [36, 69] on link "Overview" at bounding box center [57, 65] width 42 height 11
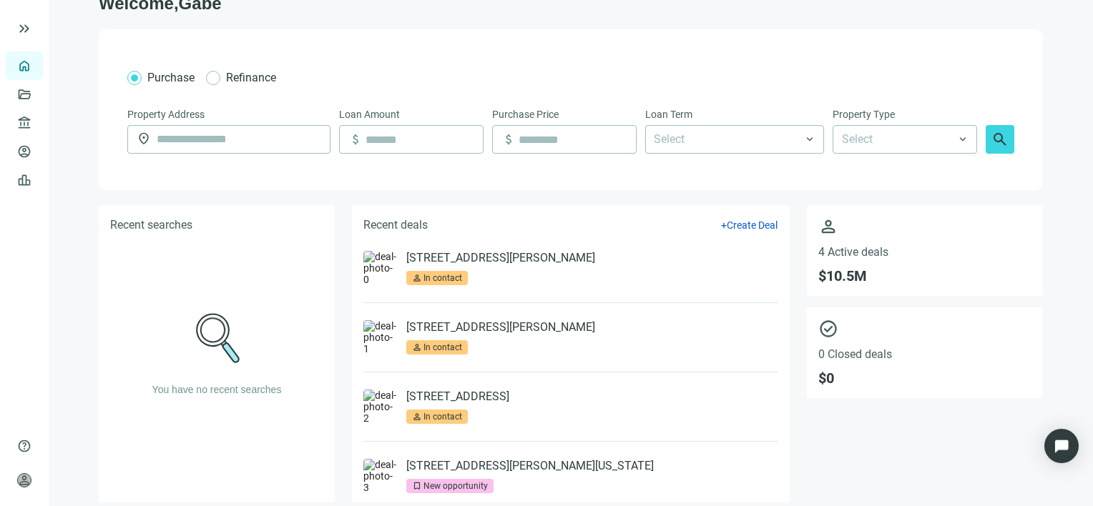
scroll to position [39, 0]
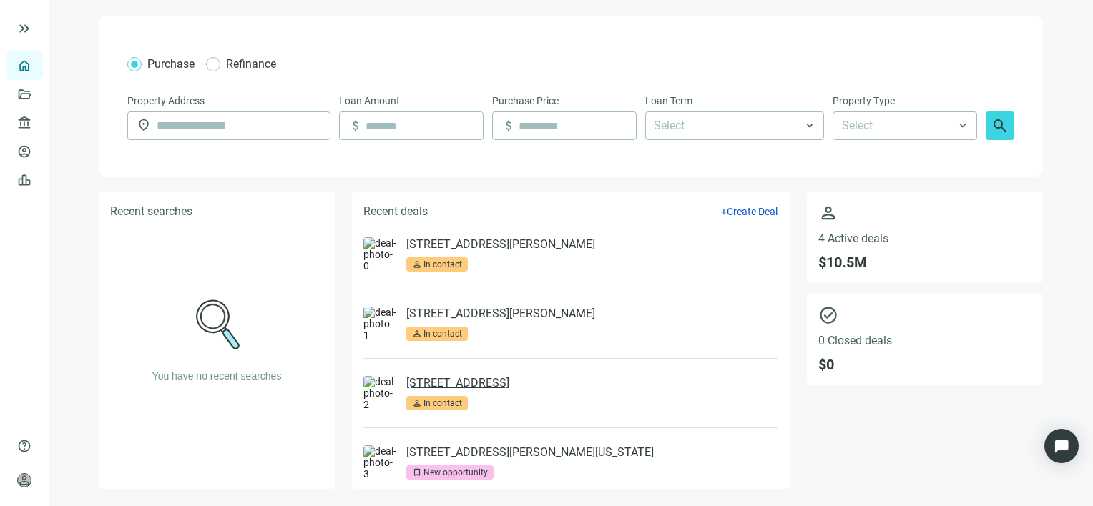
click at [509, 385] on link "[STREET_ADDRESS]" at bounding box center [457, 383] width 103 height 14
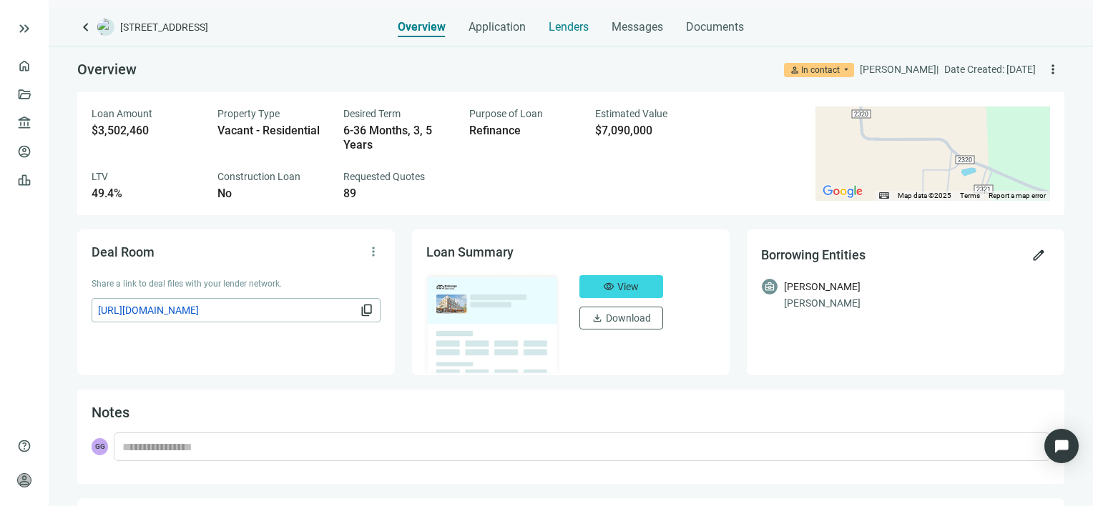
click at [568, 28] on span "Lenders" at bounding box center [568, 27] width 40 height 14
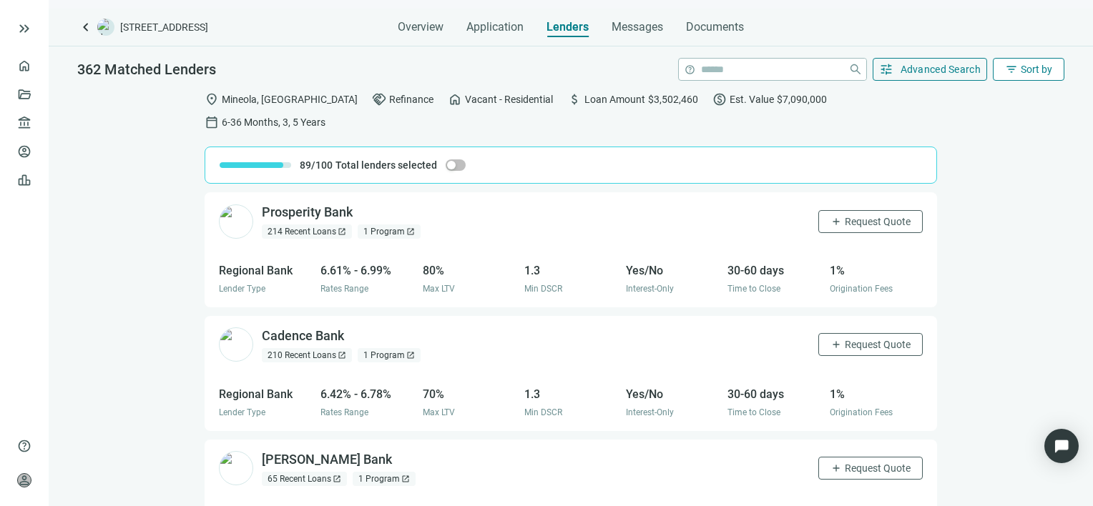
click at [1019, 68] on button "filter_list Sort by" at bounding box center [1029, 69] width 72 height 23
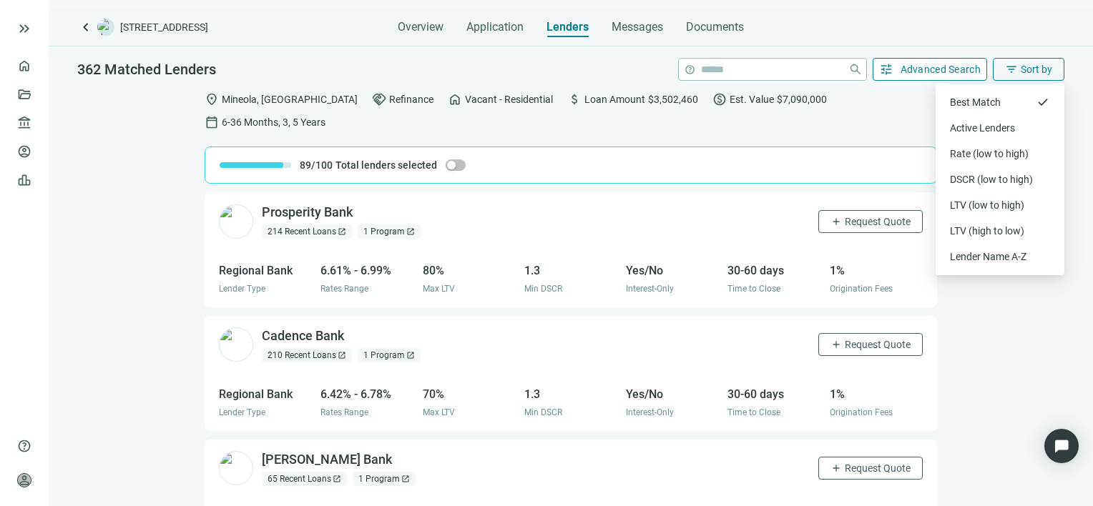
click at [950, 69] on span "Advanced Search" at bounding box center [940, 69] width 81 height 11
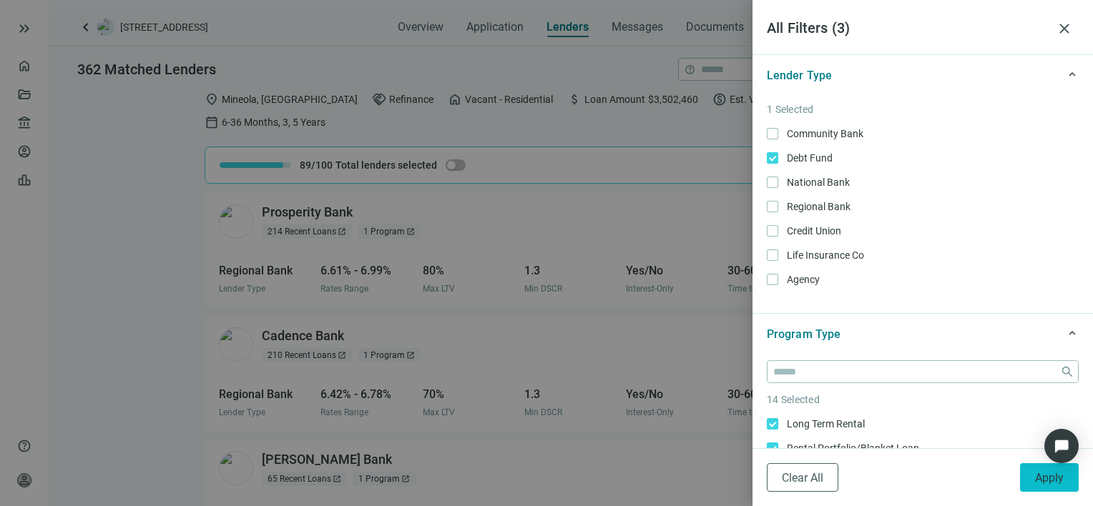
click at [1050, 480] on span "Apply" at bounding box center [1049, 478] width 29 height 14
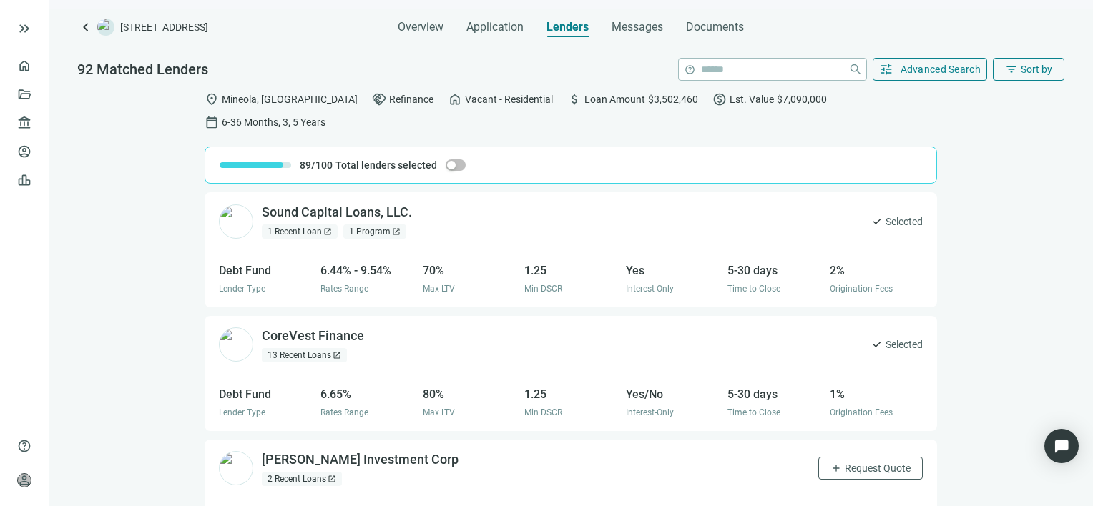
scroll to position [215, 0]
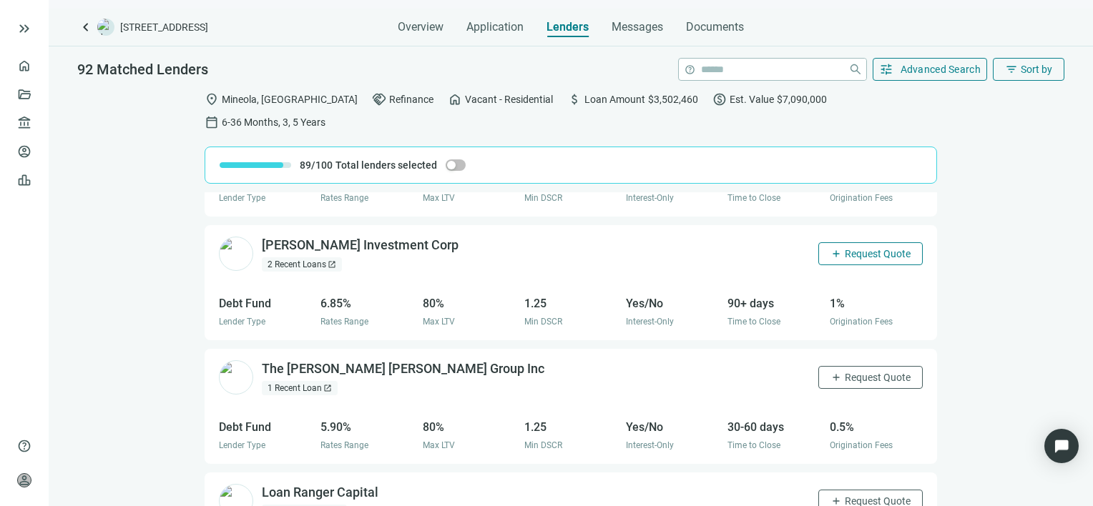
click at [861, 248] on span "Request Quote" at bounding box center [878, 253] width 66 height 11
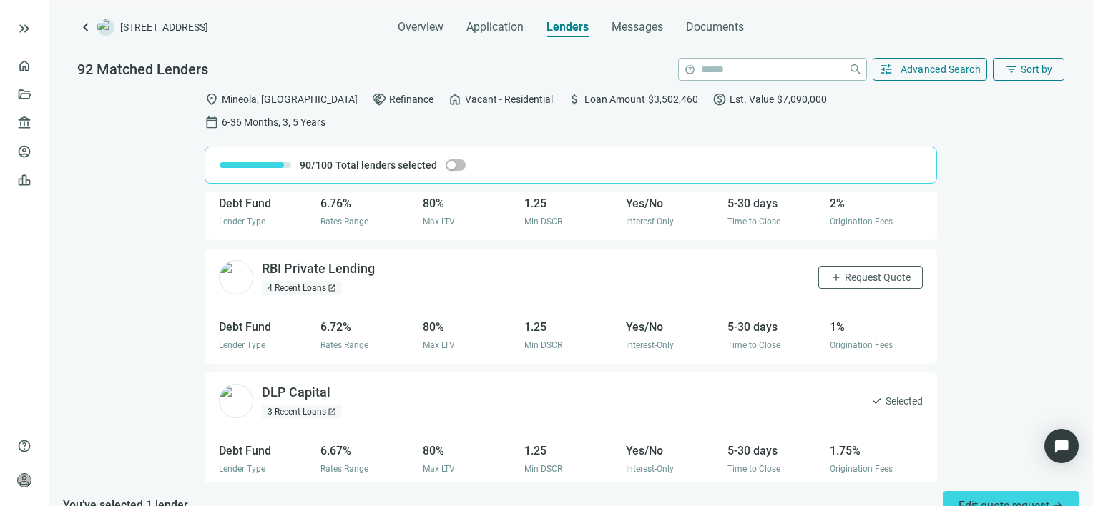
scroll to position [1931, 0]
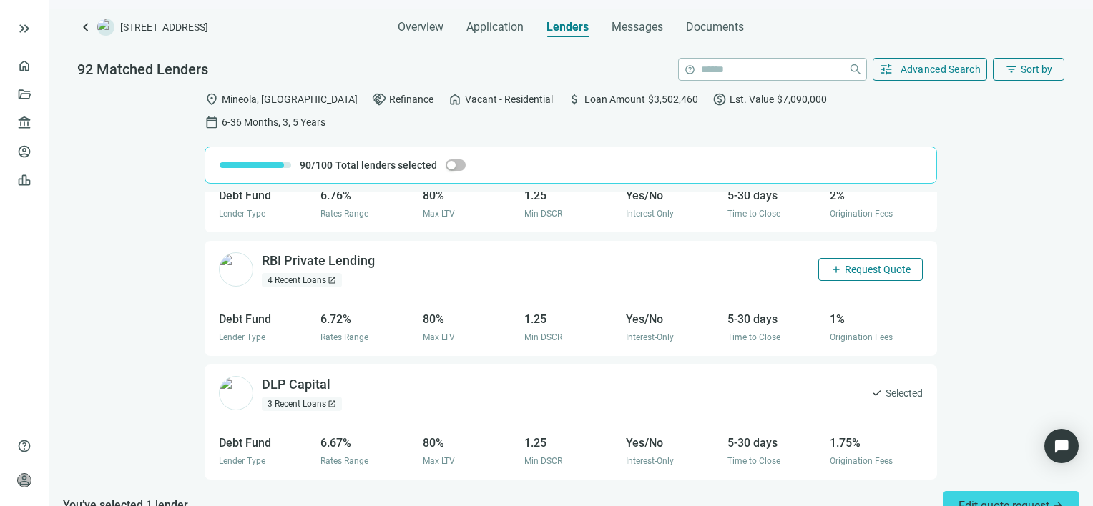
click at [850, 264] on span "Request Quote" at bounding box center [878, 269] width 66 height 11
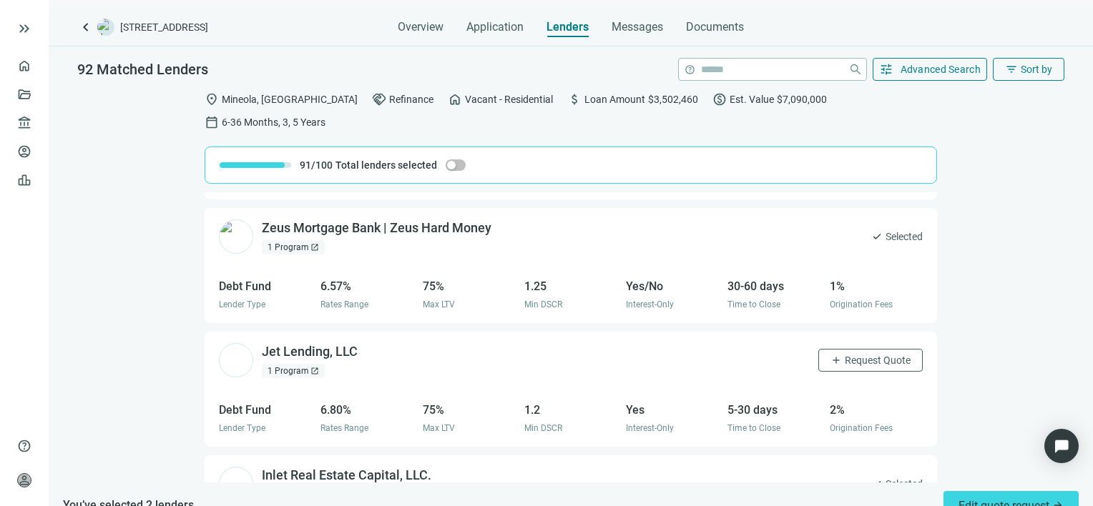
scroll to position [2360, 0]
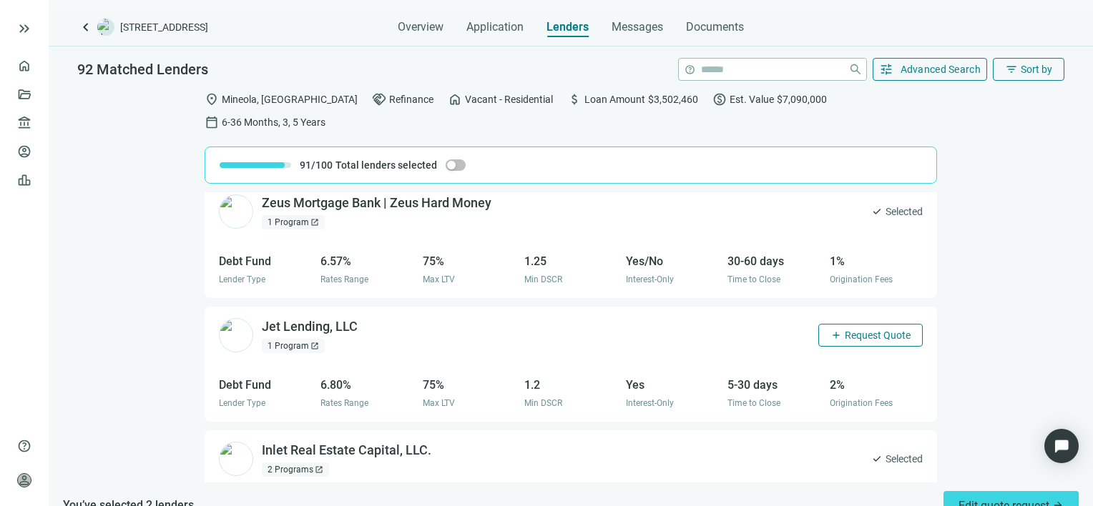
click at [865, 330] on span "Request Quote" at bounding box center [878, 335] width 66 height 11
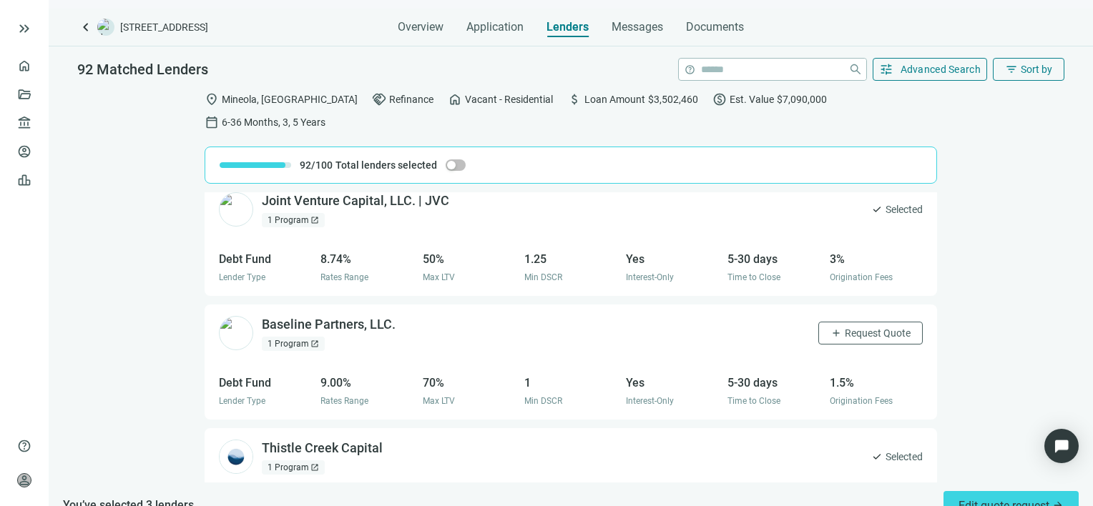
scroll to position [3550, 0]
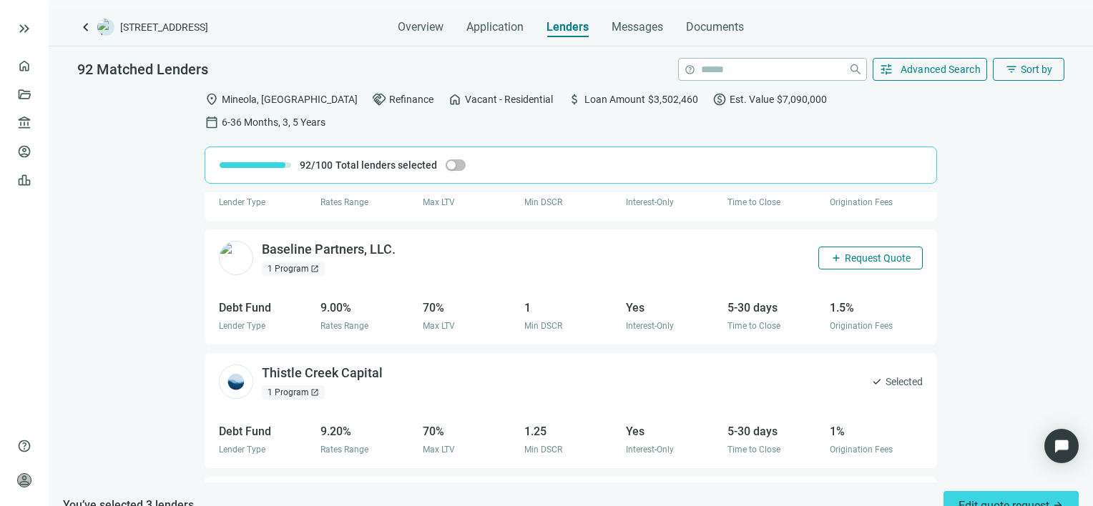
click at [858, 252] on span "Request Quote" at bounding box center [878, 257] width 66 height 11
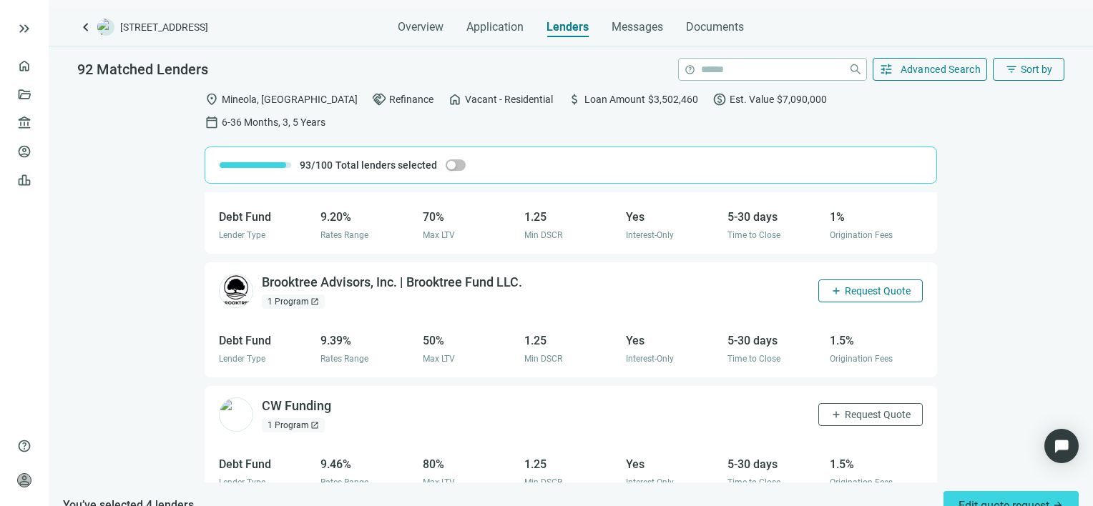
click at [848, 285] on span "Request Quote" at bounding box center [878, 290] width 66 height 11
click at [875, 409] on span "Request Quote" at bounding box center [878, 414] width 66 height 11
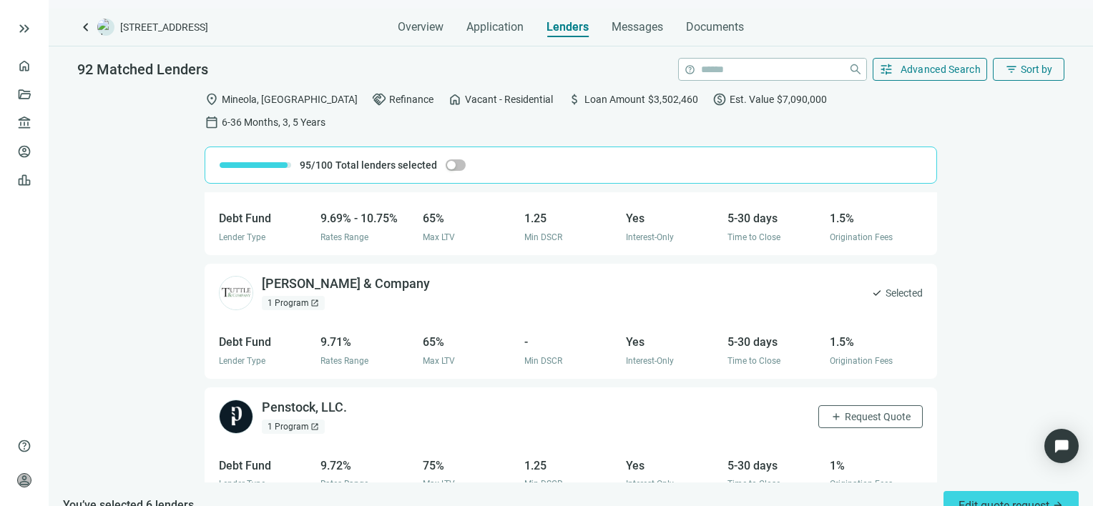
scroll to position [5072, 0]
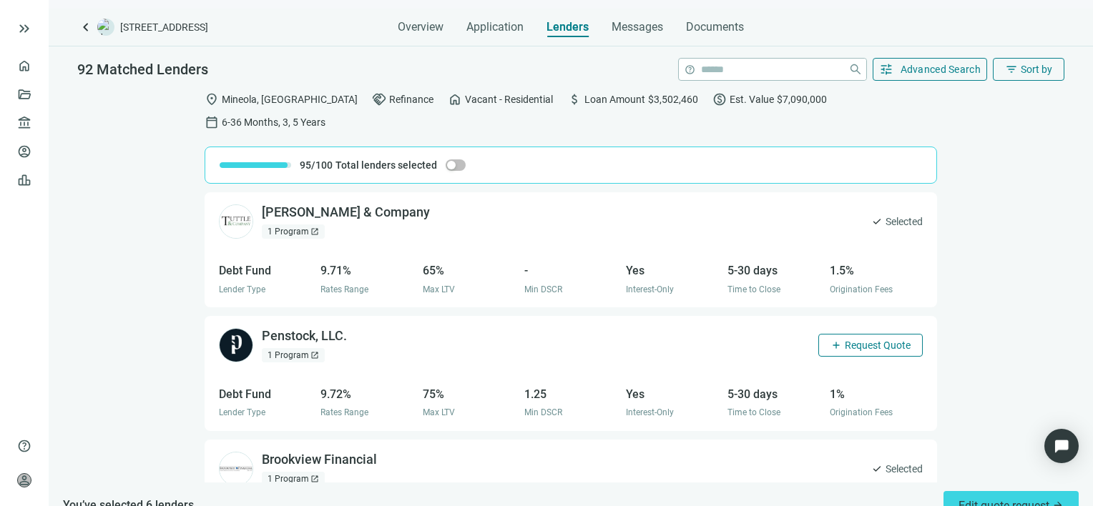
click at [862, 340] on span "Request Quote" at bounding box center [878, 345] width 66 height 11
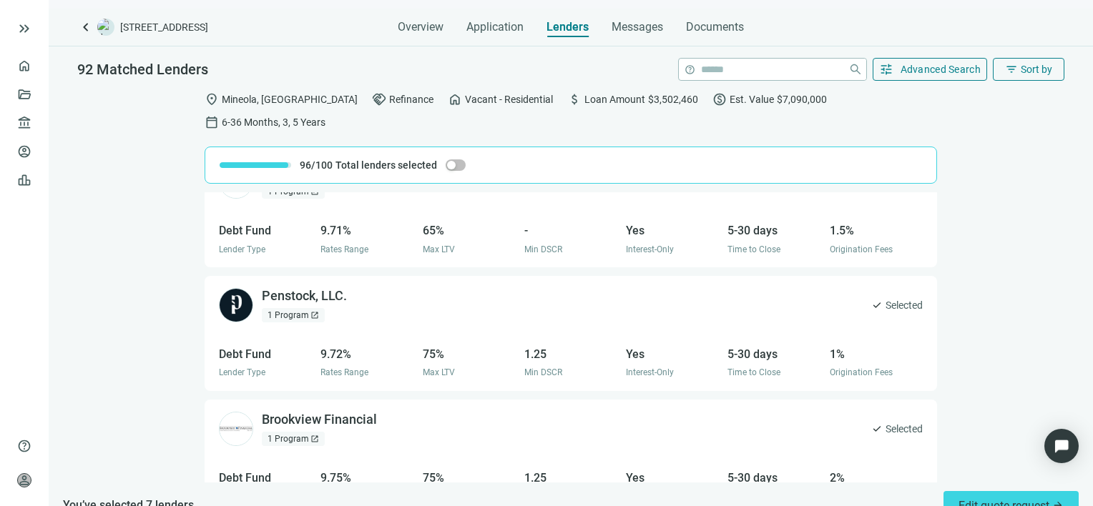
scroll to position [5286, 0]
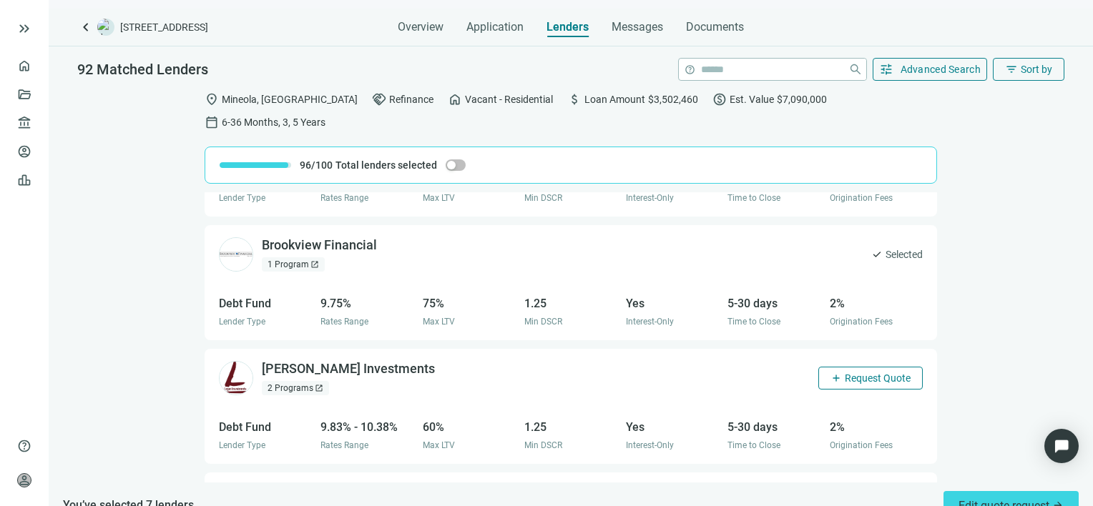
click at [852, 373] on span "Request Quote" at bounding box center [878, 378] width 66 height 11
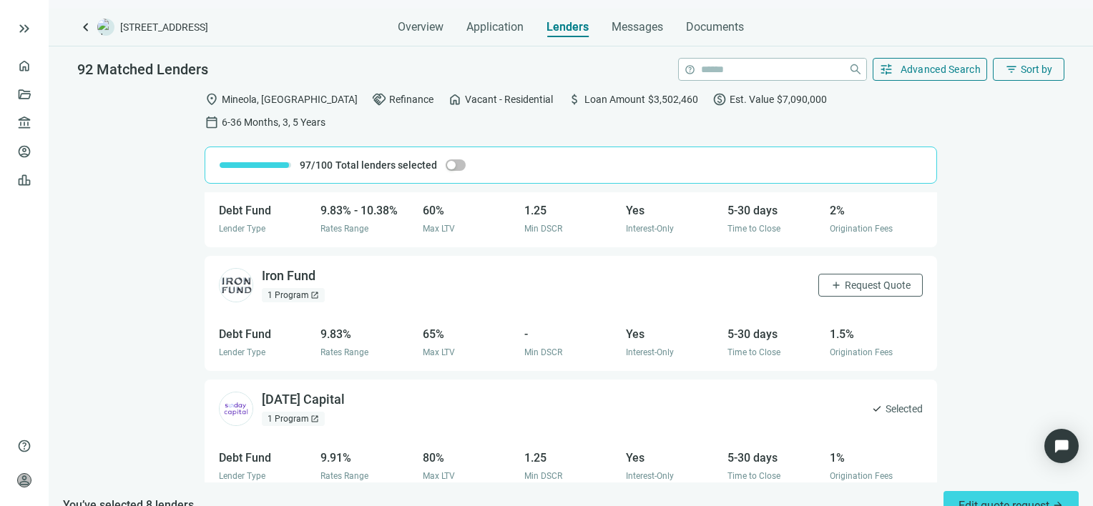
scroll to position [5501, 0]
click at [855, 282] on span "Request Quote" at bounding box center [878, 287] width 66 height 11
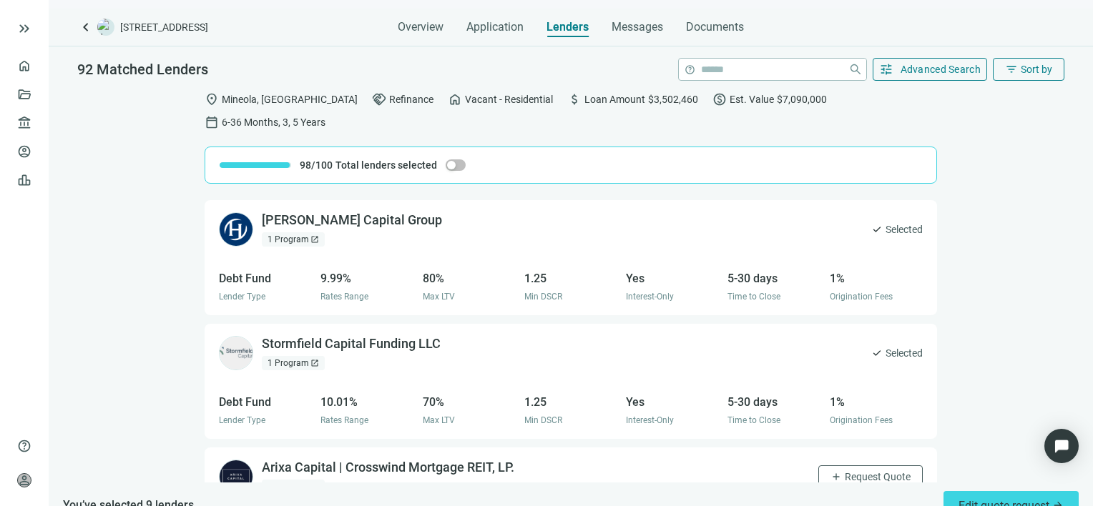
scroll to position [6073, 0]
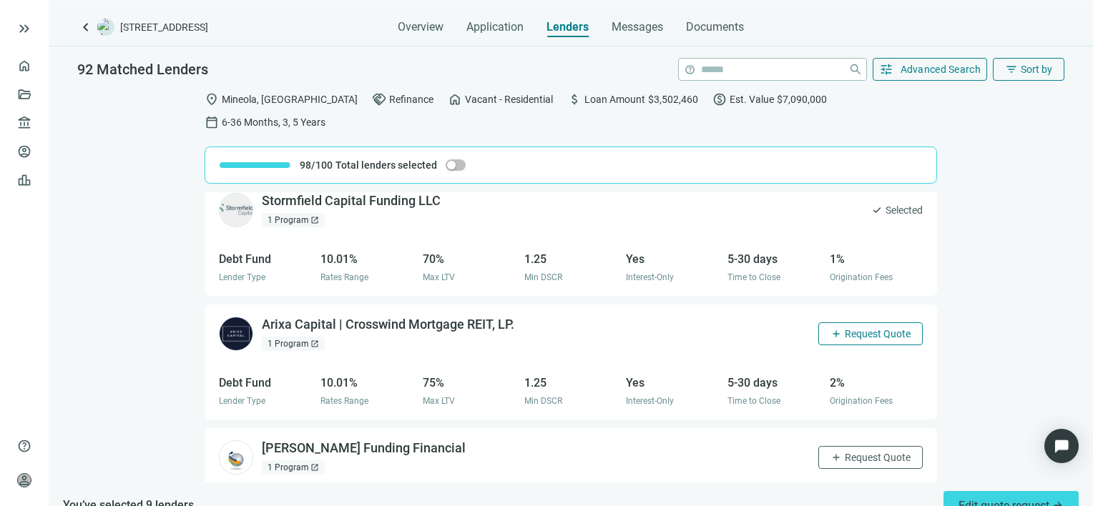
click at [859, 328] on span "Request Quote" at bounding box center [878, 333] width 66 height 11
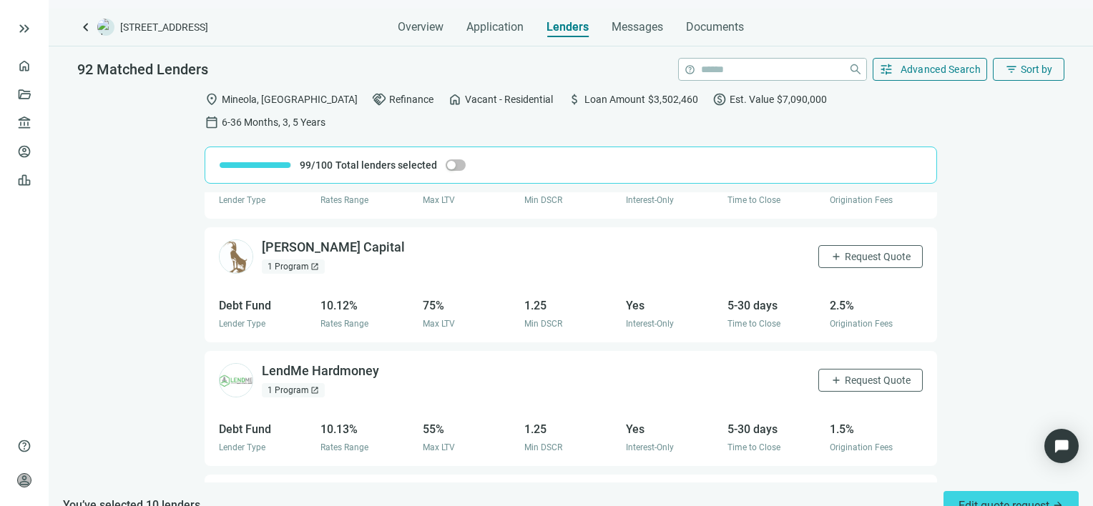
scroll to position [6788, 0]
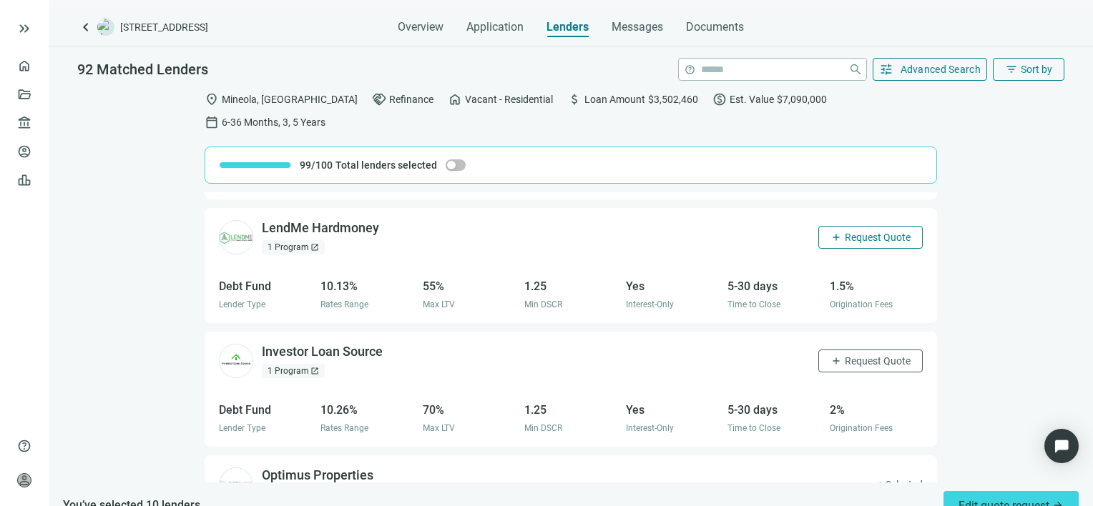
click at [872, 232] on span "Request Quote" at bounding box center [878, 237] width 66 height 11
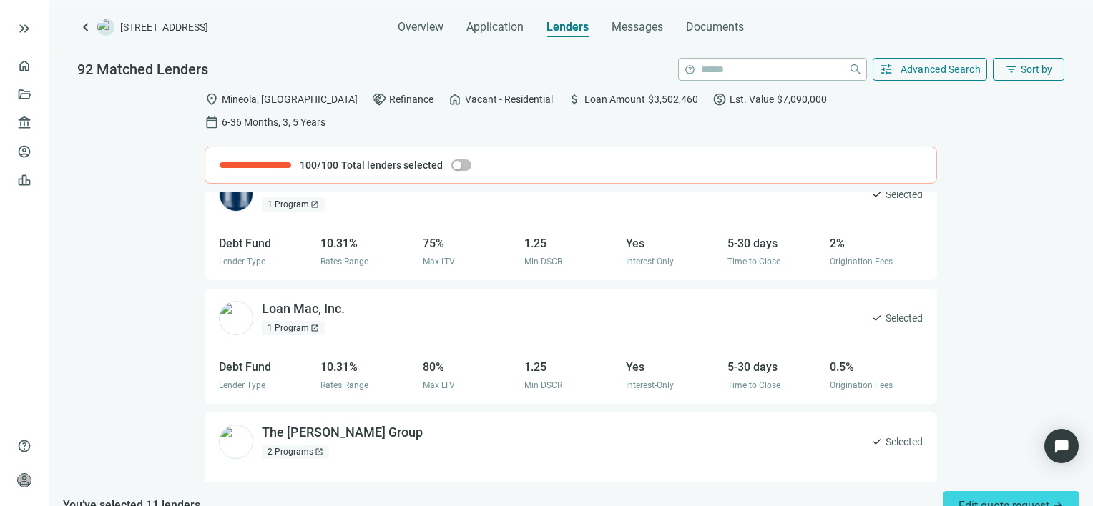
scroll to position [7328, 0]
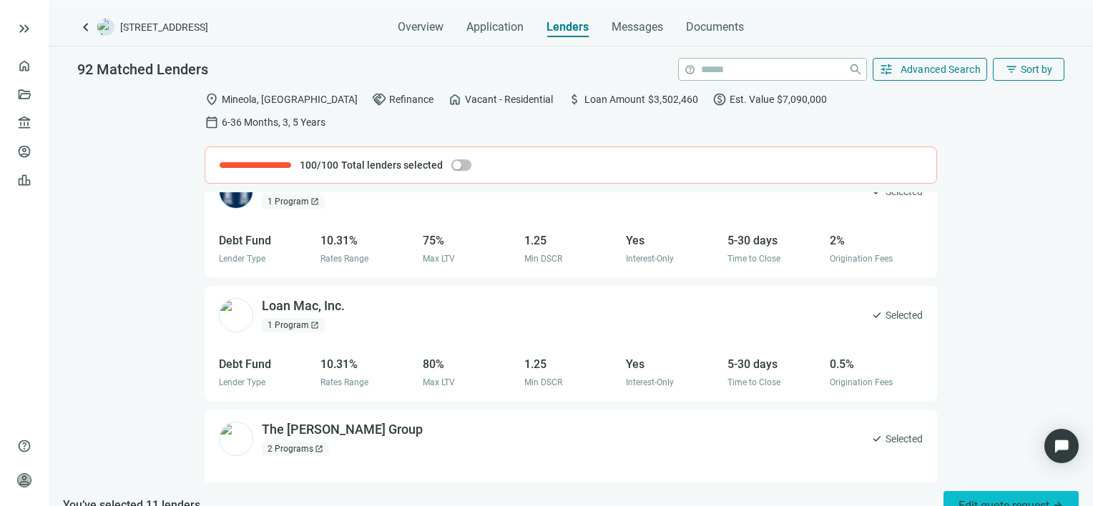
click at [994, 499] on span "Edit quote request arrow_forward" at bounding box center [1010, 506] width 105 height 14
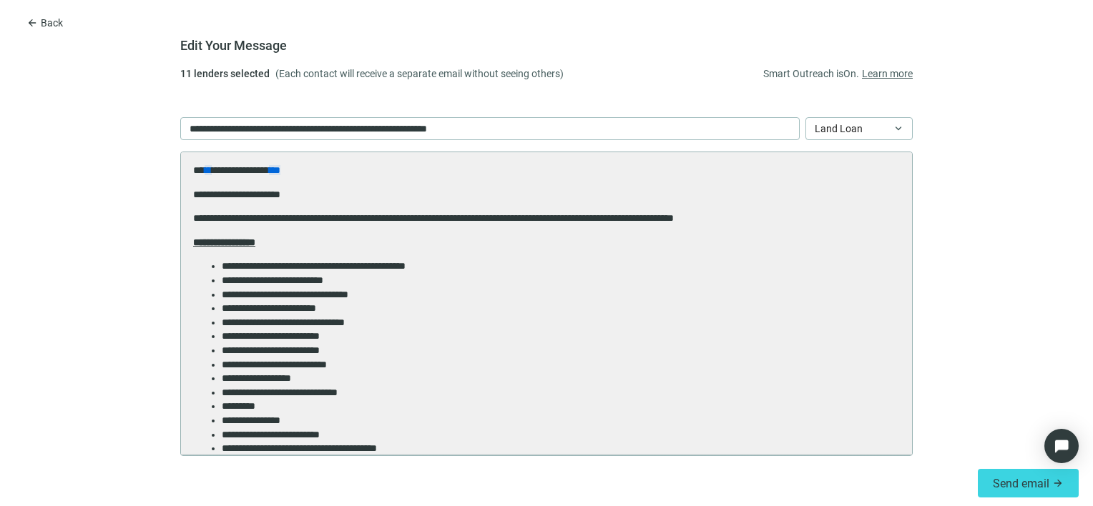
scroll to position [0, 0]
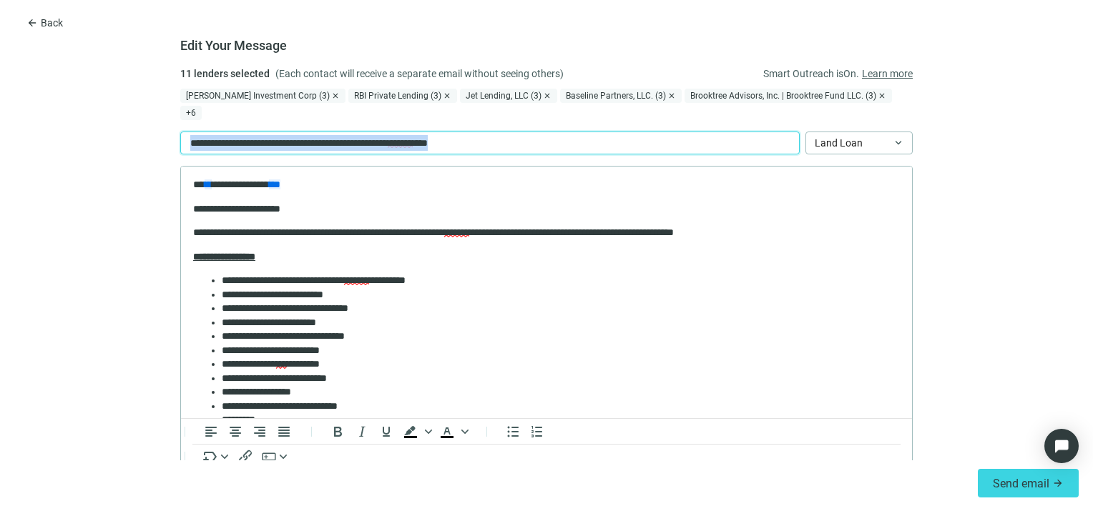
drag, startPoint x: 533, startPoint y: 121, endPoint x: 102, endPoint y: 134, distance: 432.1
click at [102, 134] on form "**********" at bounding box center [546, 263] width 1093 height 395
paste div
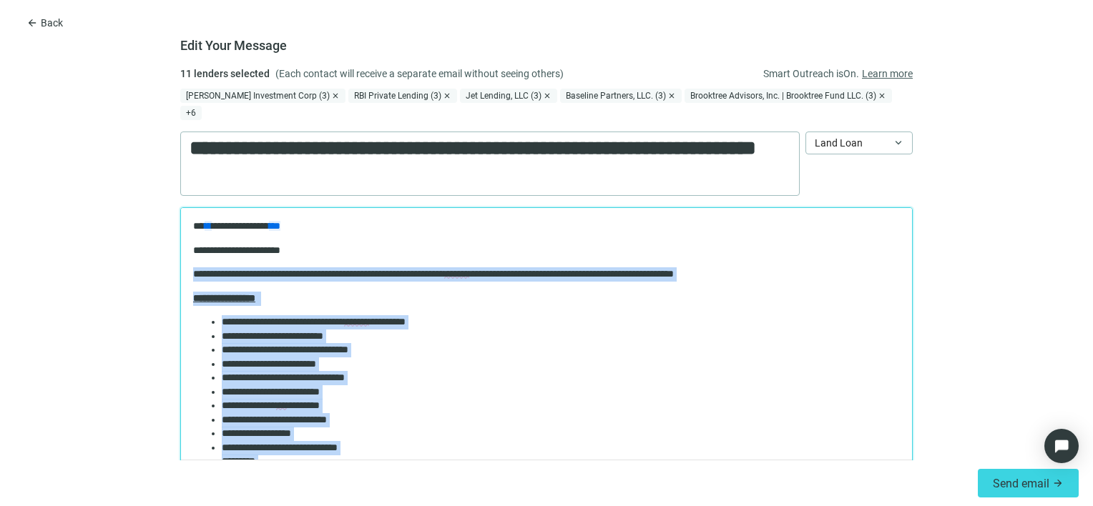
drag, startPoint x: 456, startPoint y: 263, endPoint x: 124, endPoint y: 270, distance: 331.9
click at [181, 270] on html "**********" at bounding box center [546, 455] width 731 height 494
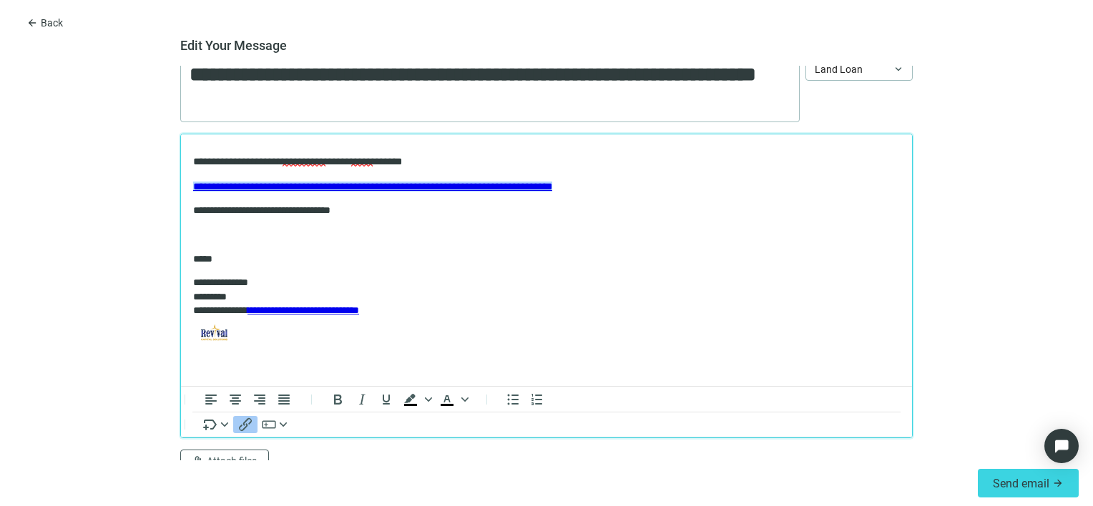
scroll to position [74, 0]
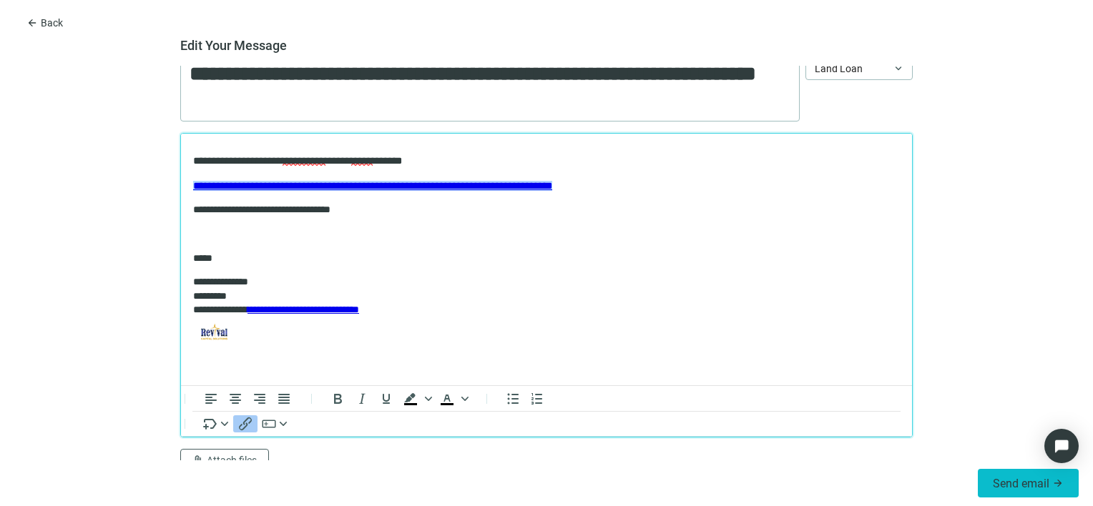
click at [1024, 485] on span "Send email" at bounding box center [1021, 484] width 56 height 14
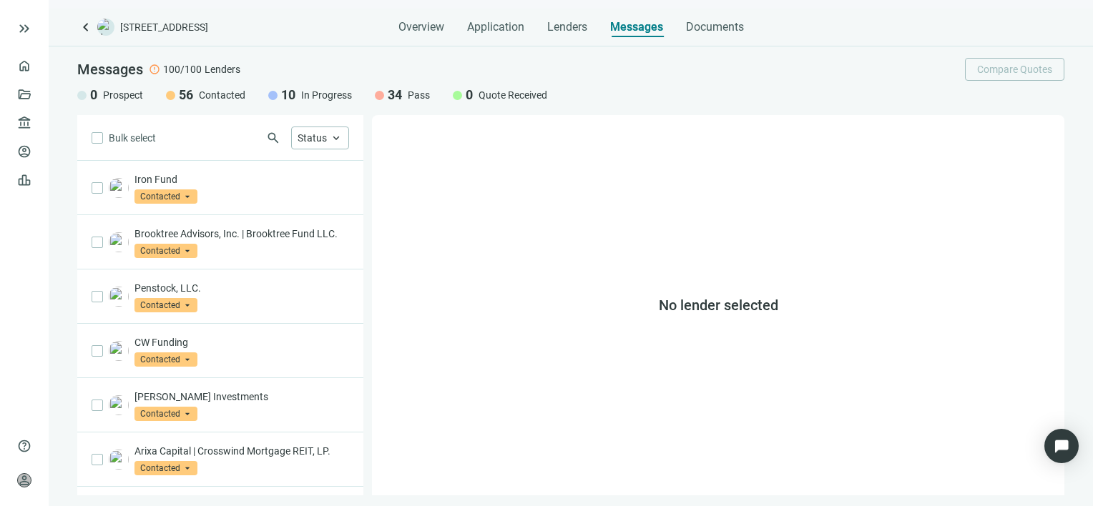
scroll to position [292, 0]
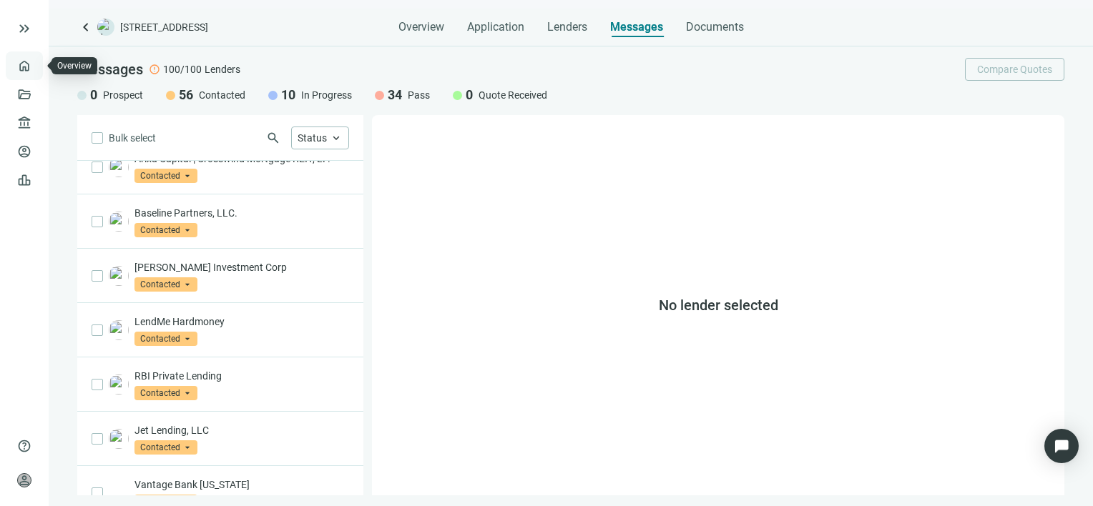
click at [36, 64] on link "Overview" at bounding box center [57, 65] width 42 height 11
